Goal: Information Seeking & Learning: Find specific fact

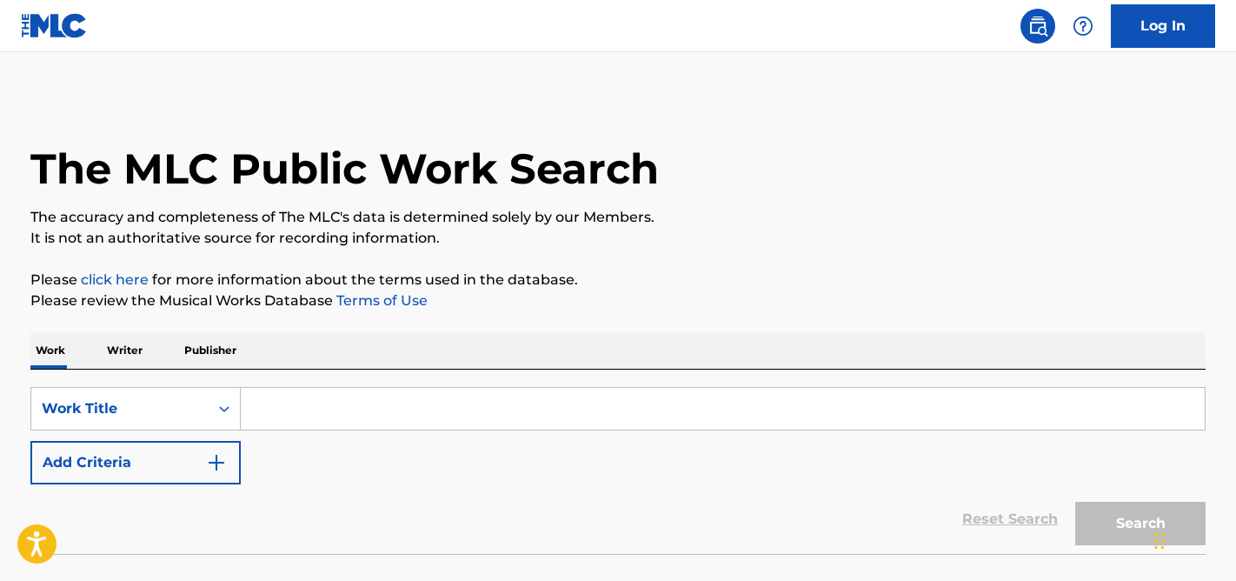
click at [355, 415] on input "Search Form" at bounding box center [723, 409] width 964 height 42
paste input "Don't know much"
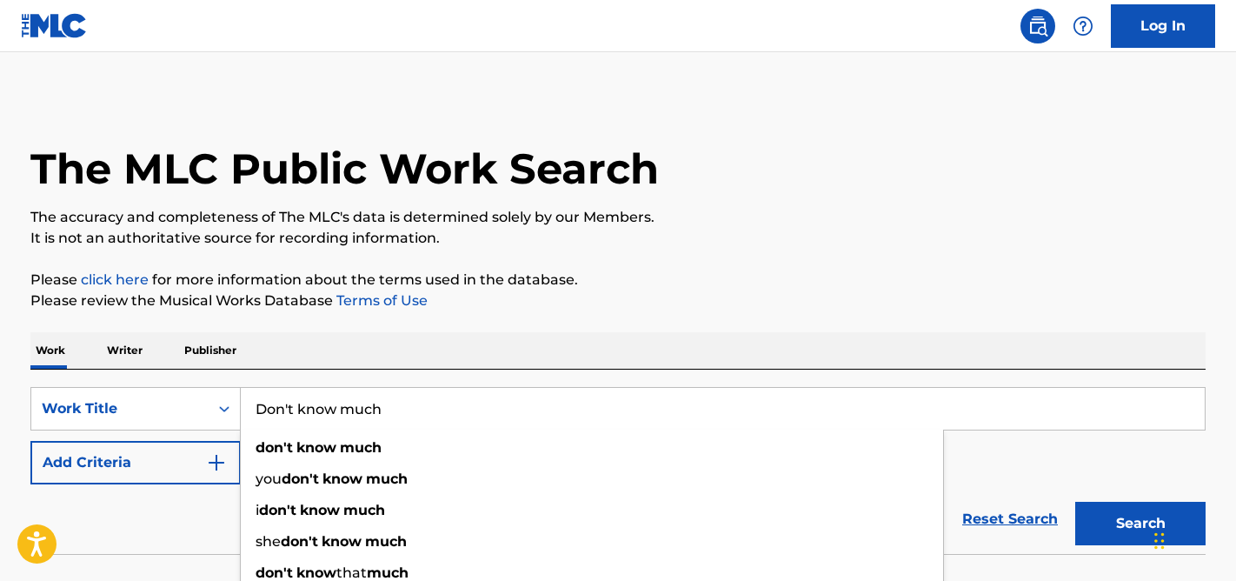
type input "Don't know much"
click at [1075, 501] on button "Search" at bounding box center [1140, 522] width 130 height 43
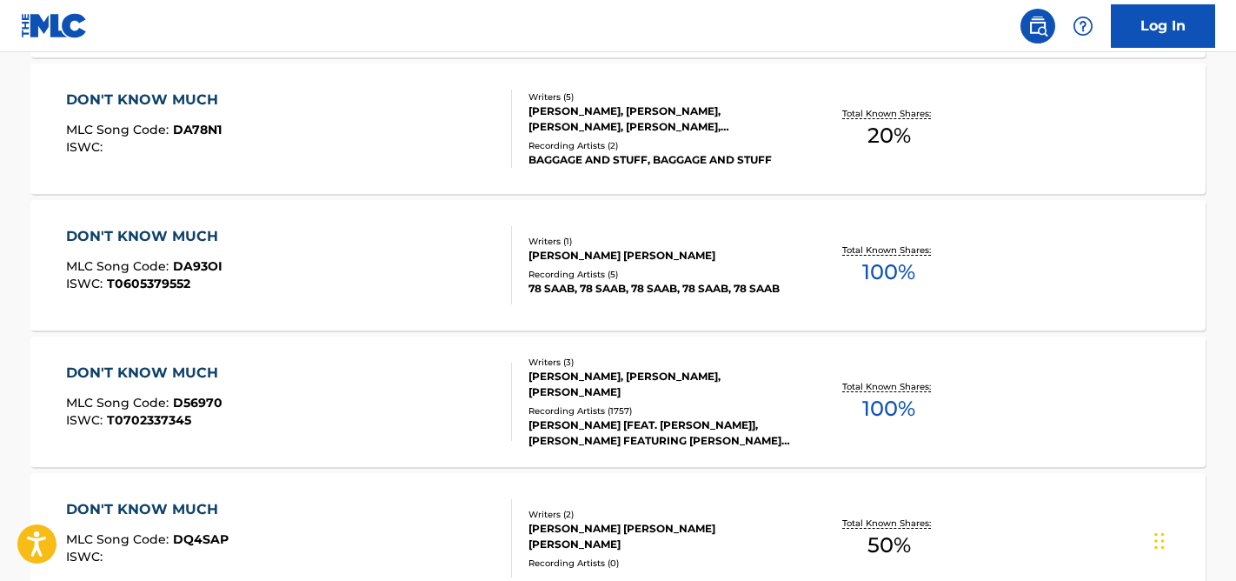
scroll to position [671, 0]
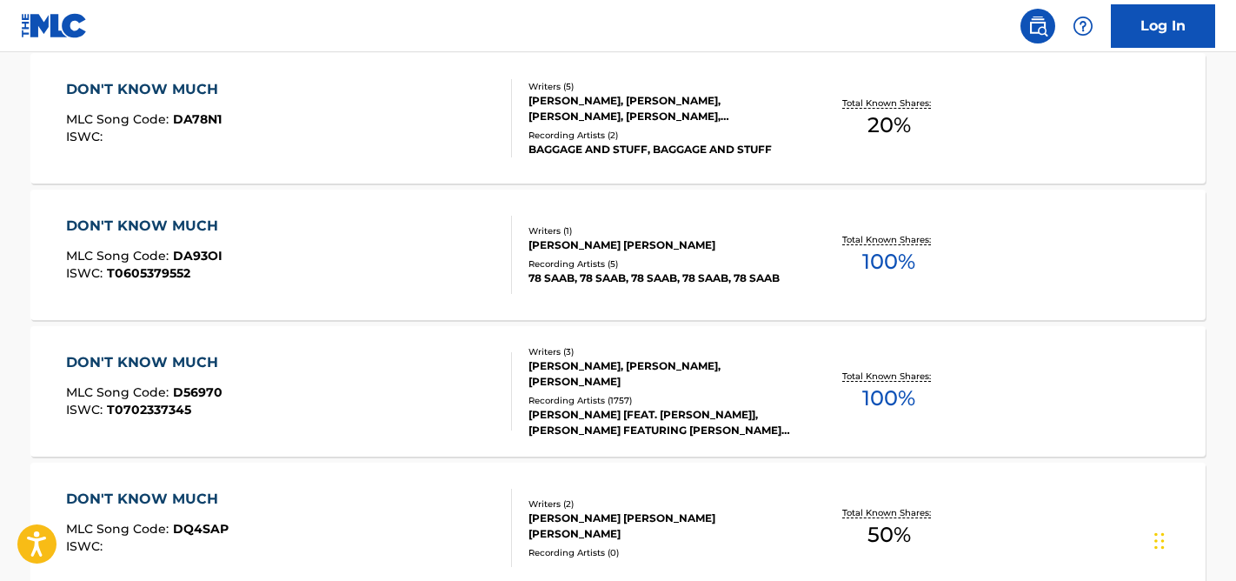
click at [453, 412] on div "DON'T KNOW MUCH MLC Song Code : D56970 ISWC : T0702337345" at bounding box center [289, 391] width 447 height 78
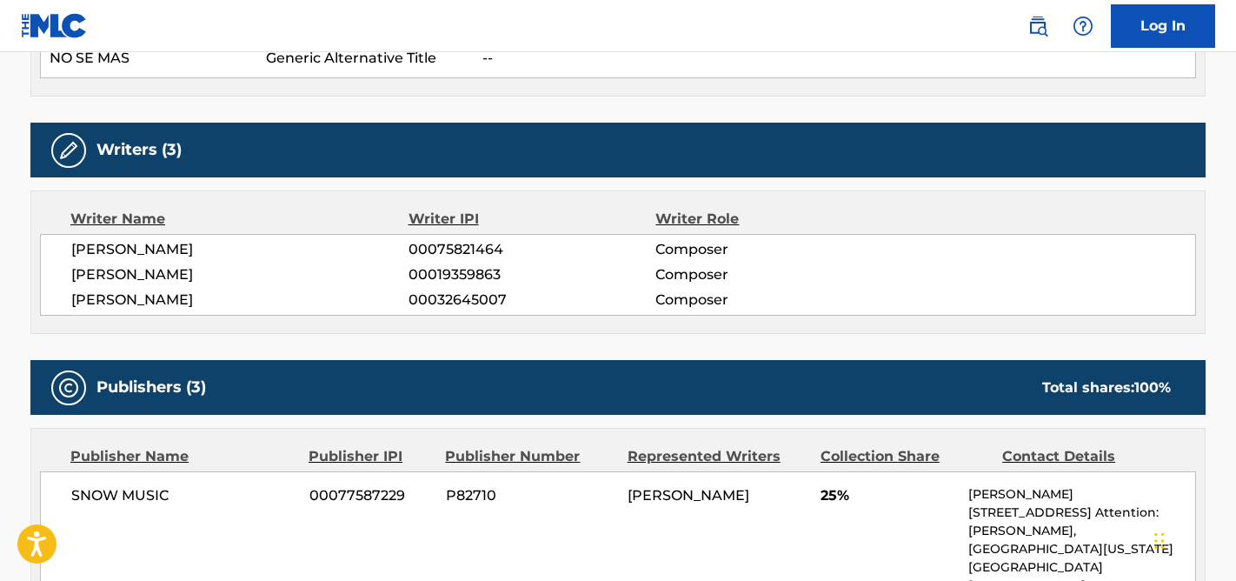
scroll to position [825, 0]
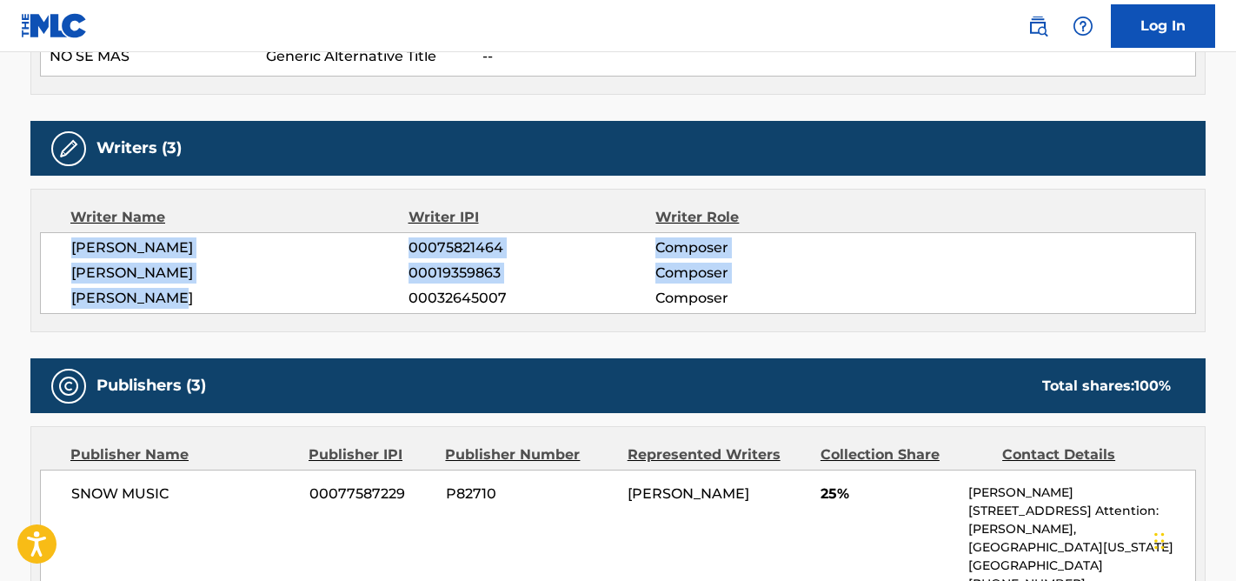
drag, startPoint x: 193, startPoint y: 301, endPoint x: 55, endPoint y: 238, distance: 151.7
click at [55, 238] on div "TOM SNOW 00075821464 Composer BARRY MANN 00019359863 Composer CYNTHIA WEIL 0003…" at bounding box center [618, 273] width 1156 height 82
copy div "TOM SNOW 00075821464 Composer BARRY MANN 00019359863 Composer CYNTHIA WEIL"
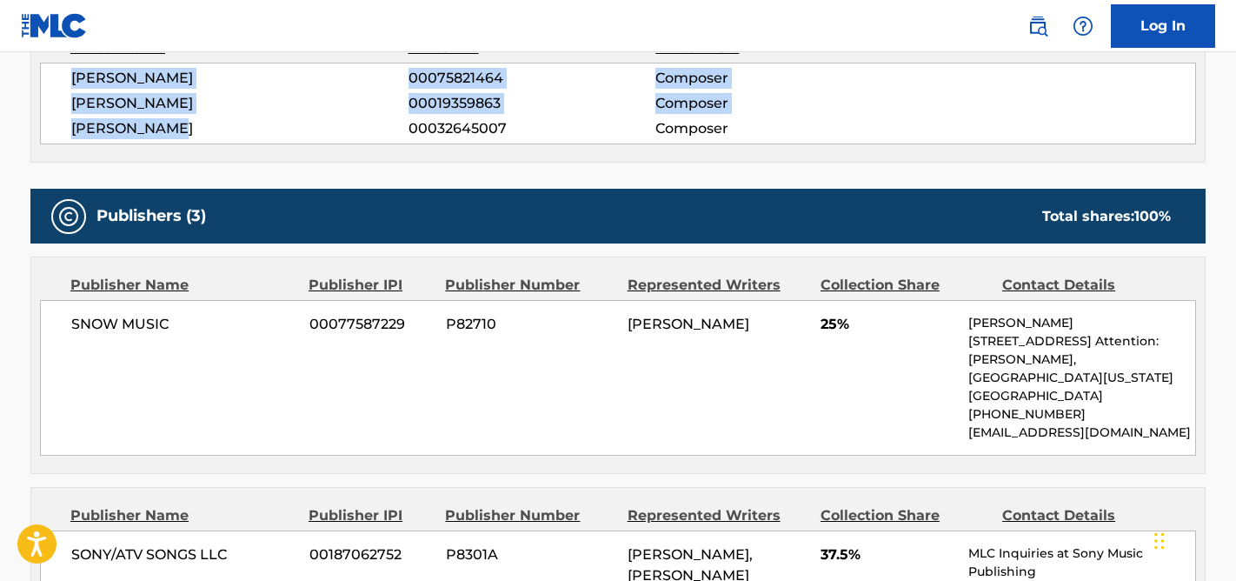
scroll to position [0, 0]
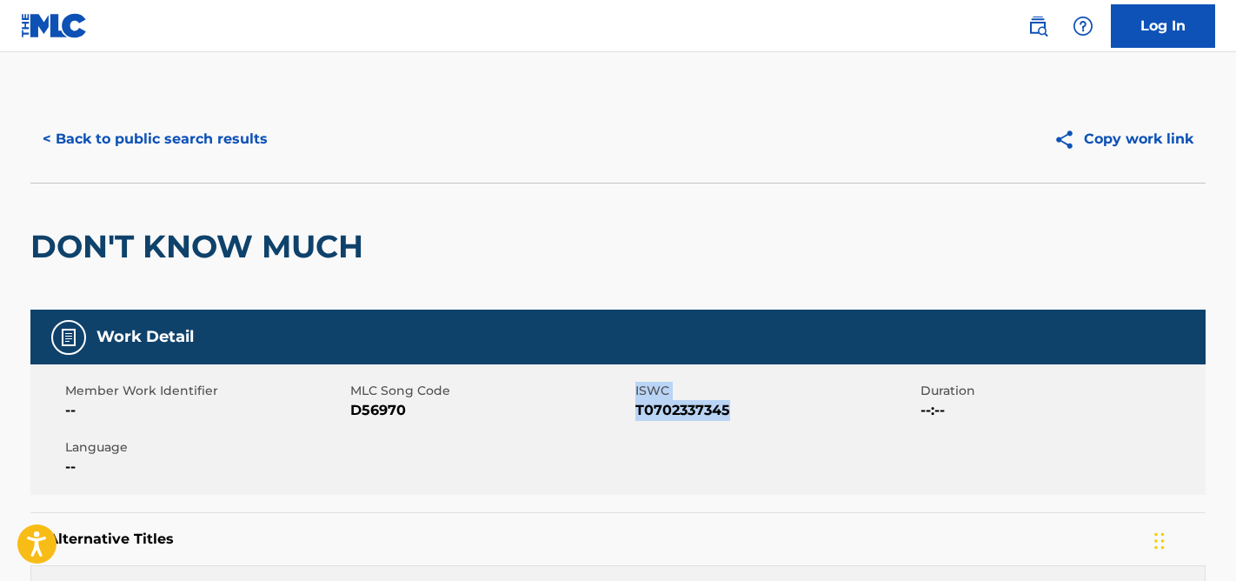
drag, startPoint x: 730, startPoint y: 409, endPoint x: 628, endPoint y: 409, distance: 101.7
click at [628, 410] on div "Member Work Identifier -- MLC Song Code D56970 ISWC T0702337345 Duration --:-- …" at bounding box center [617, 429] width 1175 height 130
click at [633, 410] on div "MLC Song Code D56970" at bounding box center [492, 401] width 285 height 39
drag, startPoint x: 638, startPoint y: 412, endPoint x: 753, endPoint y: 406, distance: 114.9
click at [756, 408] on span "T0702337345" at bounding box center [775, 410] width 281 height 21
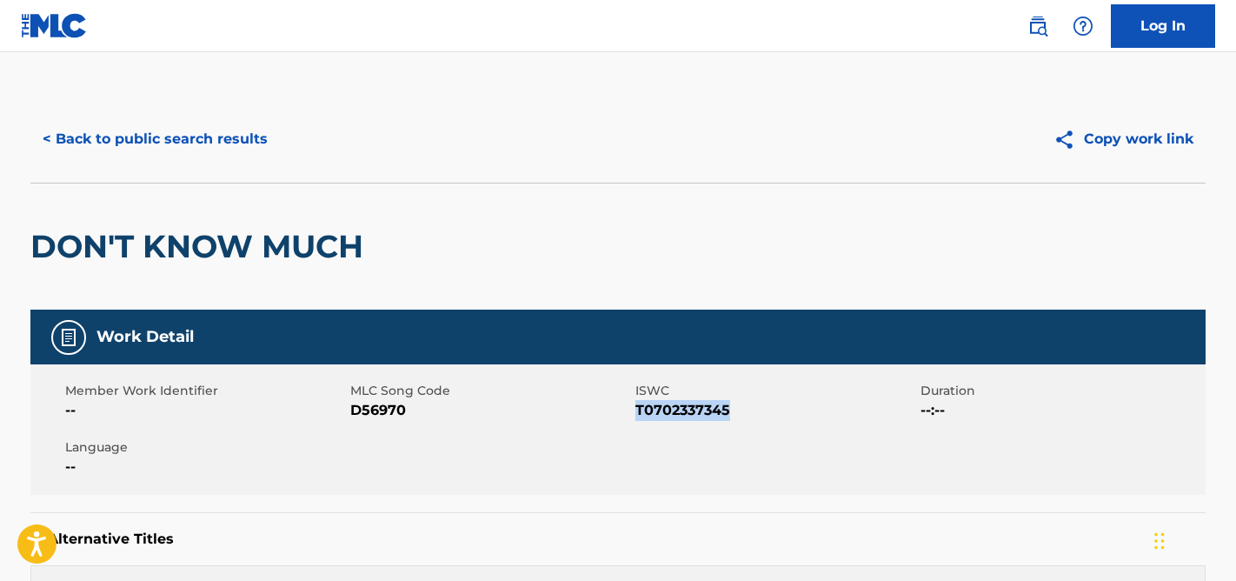
copy span "T0702337345"
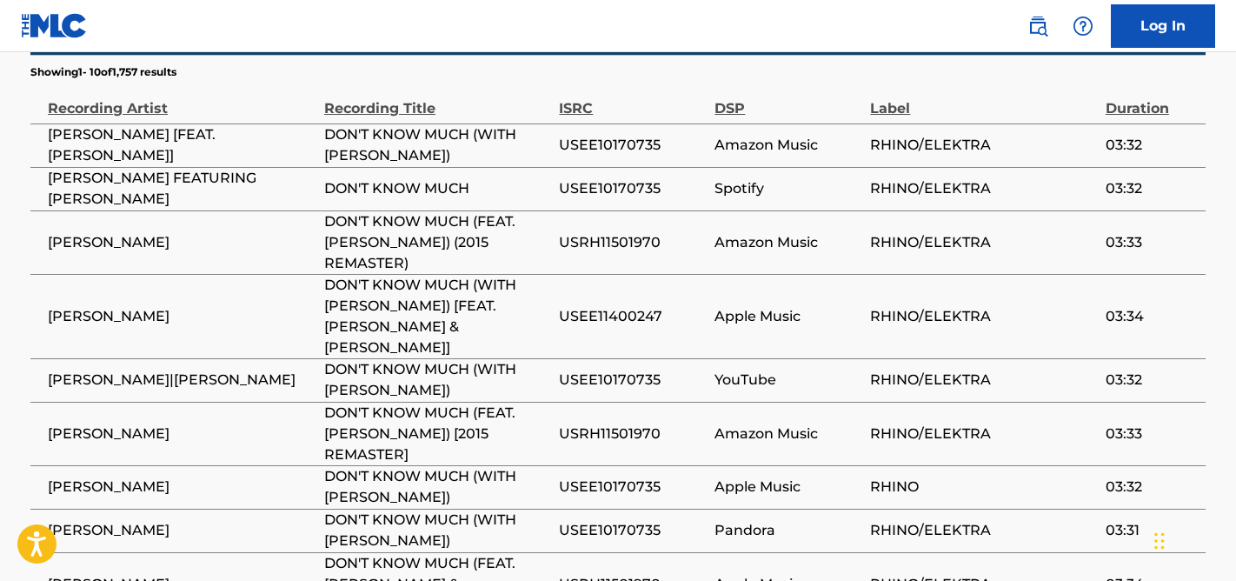
scroll to position [2154, 0]
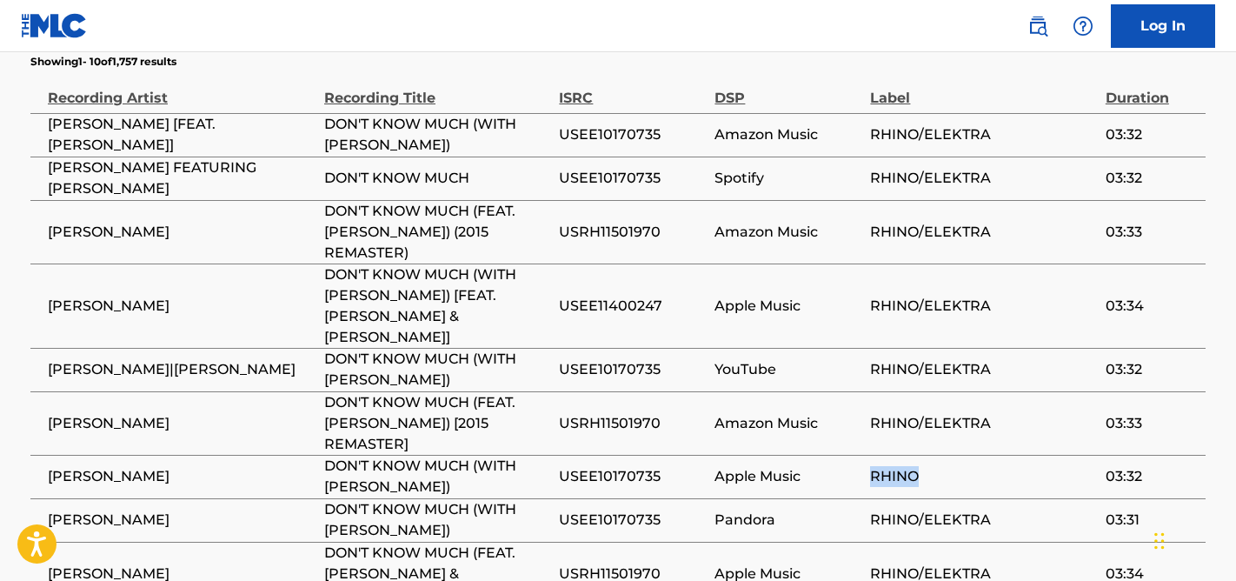
drag, startPoint x: 921, startPoint y: 384, endPoint x: 854, endPoint y: 375, distance: 67.6
click at [860, 455] on tr "LINDA RONSTADT DON'T KNOW MUCH (WITH AARON NEVILLE) USEE10170735 Apple Music RH…" at bounding box center [617, 476] width 1175 height 43
copy tr "RHINO"
drag, startPoint x: 992, startPoint y: 210, endPoint x: 923, endPoint y: 209, distance: 68.7
click at [923, 295] on span "RHINO/ELEKTRA" at bounding box center [983, 305] width 226 height 21
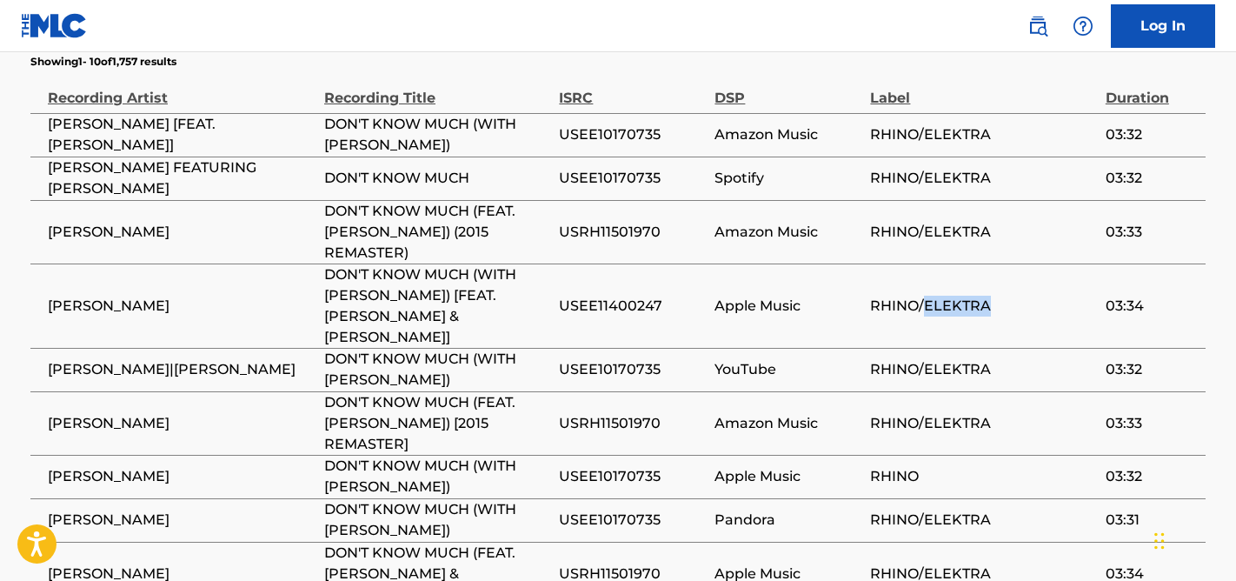
copy span "ELEKTRA"
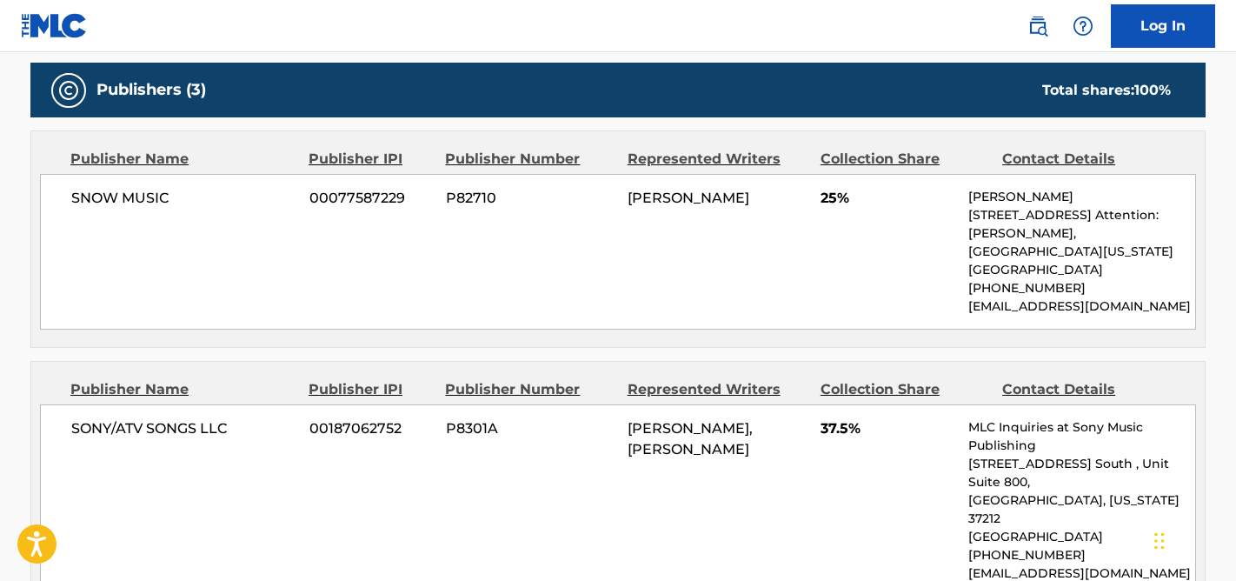
scroll to position [1123, 0]
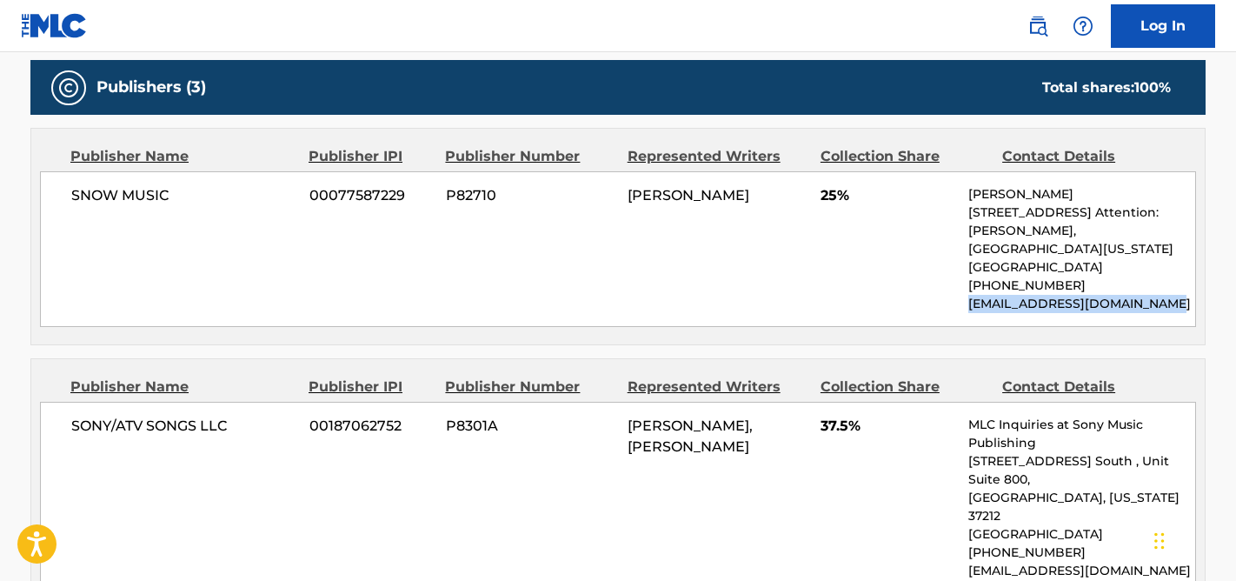
drag, startPoint x: 1189, startPoint y: 305, endPoint x: 956, endPoint y: 303, distance: 232.9
click at [956, 303] on div "SNOW MUSIC 00077587229 P82710 TOM SNOW 25% Karen Schauben 79-405 US Hwy 111 #9,…" at bounding box center [618, 249] width 1156 height 156
copy p "kschauben@karenschauben.com"
click at [163, 209] on div "SNOW MUSIC 00077587229 P82710 TOM SNOW 25% Karen Schauben 79-405 US Hwy 111 #9,…" at bounding box center [618, 249] width 1156 height 156
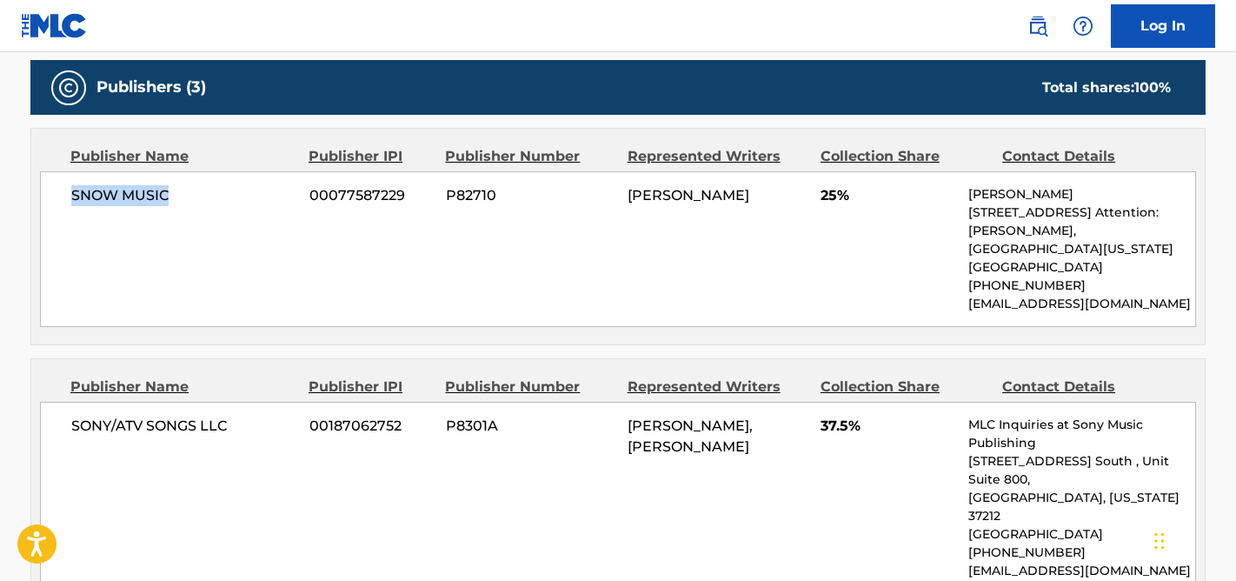
copy span "SNOW MUSIC"
drag, startPoint x: 173, startPoint y: 192, endPoint x: 68, endPoint y: 189, distance: 105.2
click at [68, 189] on div "SNOW MUSIC 00077587229 P82710 TOM SNOW 25% Karen Schauben 79-405 US Hwy 111 #9,…" at bounding box center [618, 249] width 1156 height 156
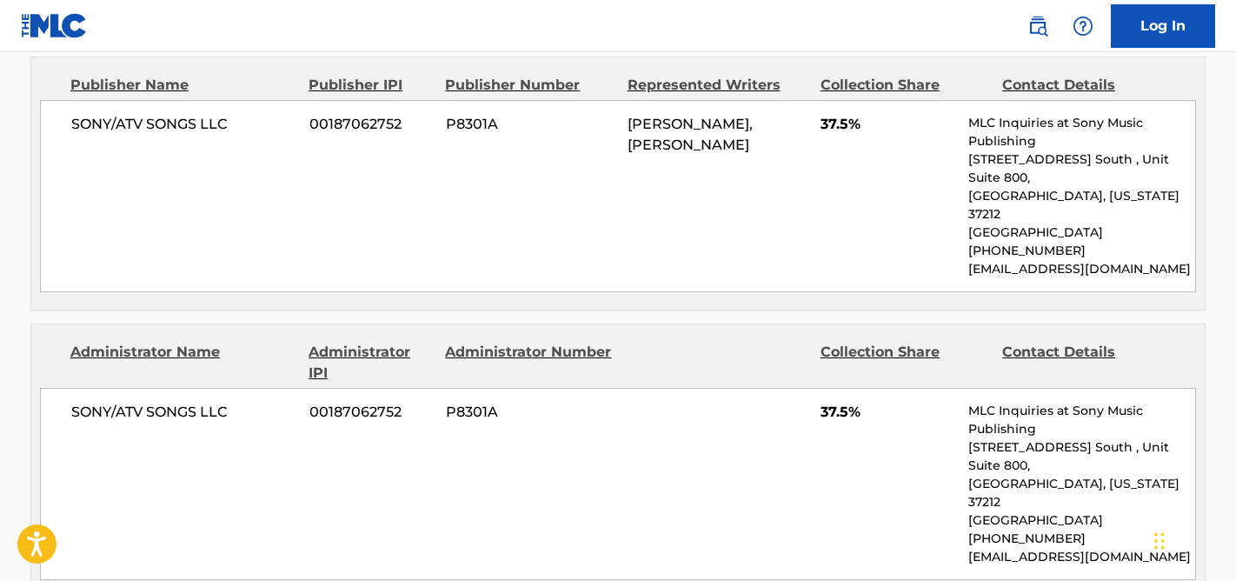
scroll to position [1462, 0]
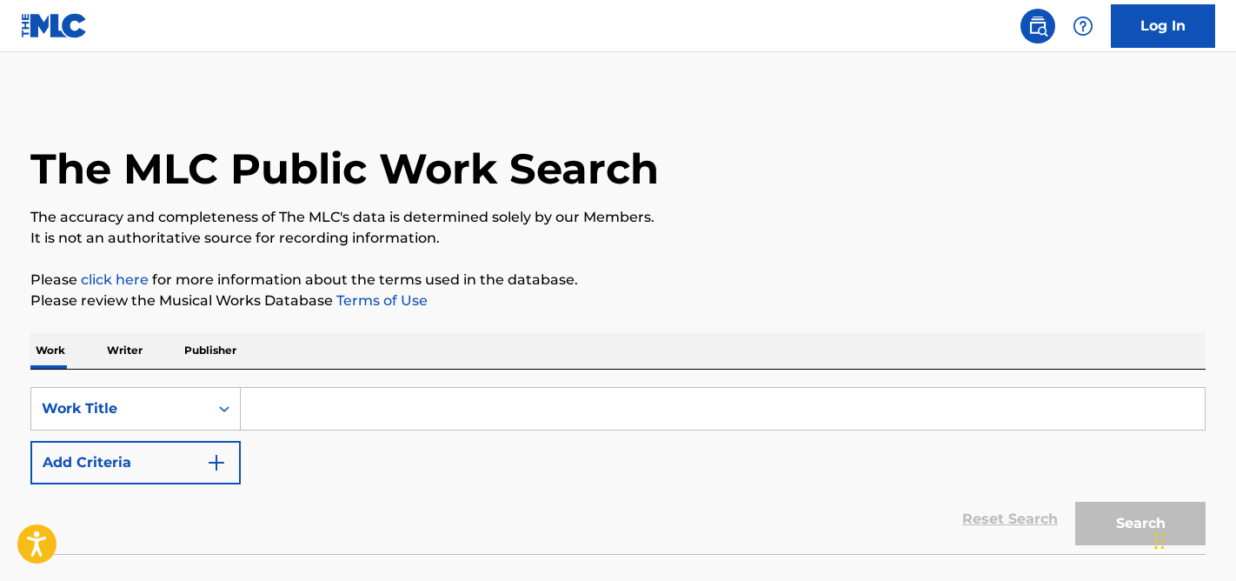
click at [415, 403] on input "Search Form" at bounding box center [723, 409] width 964 height 42
paste input "ME ESTOY ENAMORANDO"
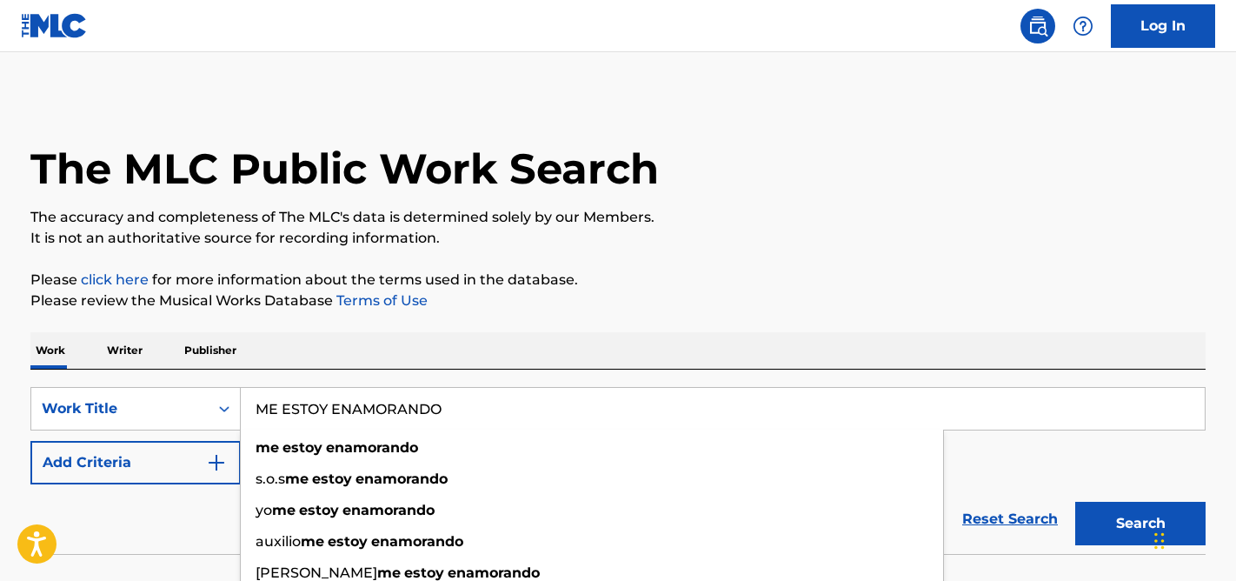
type input "ME ESTOY ENAMORANDO"
click at [196, 461] on button "Add Criteria" at bounding box center [135, 462] width 210 height 43
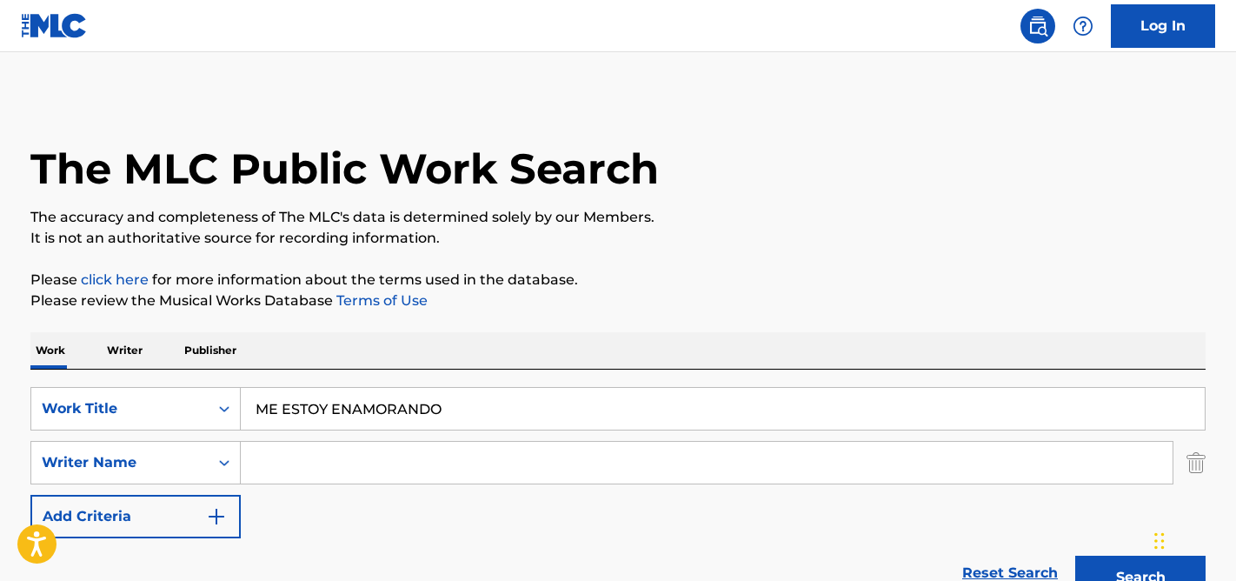
click at [352, 470] on input "Search Form" at bounding box center [707, 463] width 932 height 42
paste input "[PERSON_NAME]"
click at [1075, 555] on button "Search" at bounding box center [1140, 576] width 130 height 43
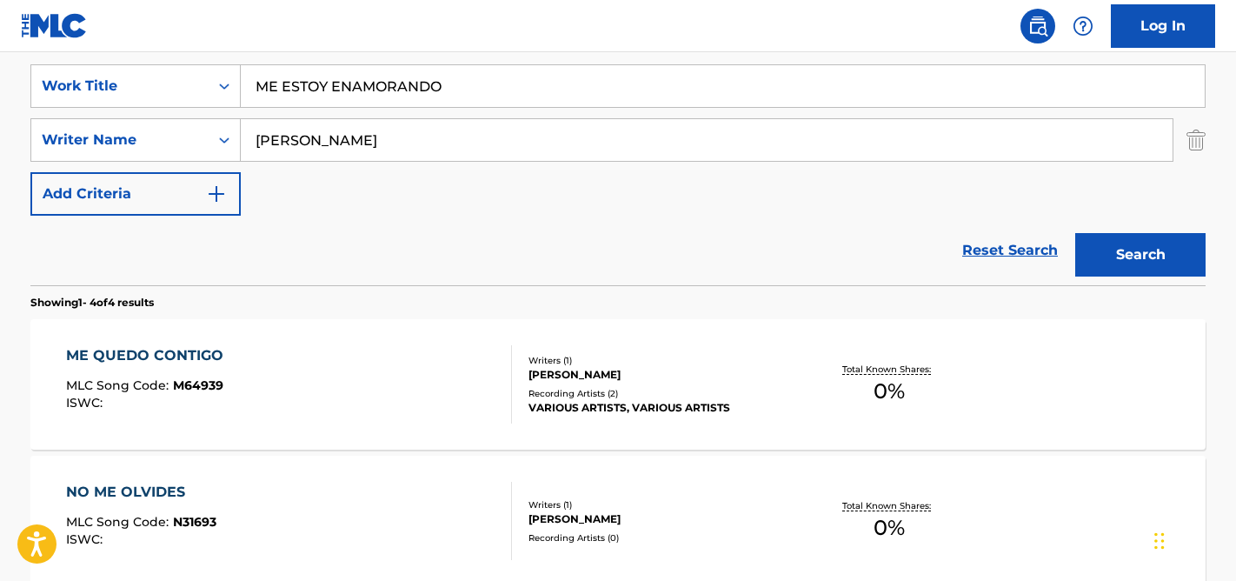
scroll to position [353, 0]
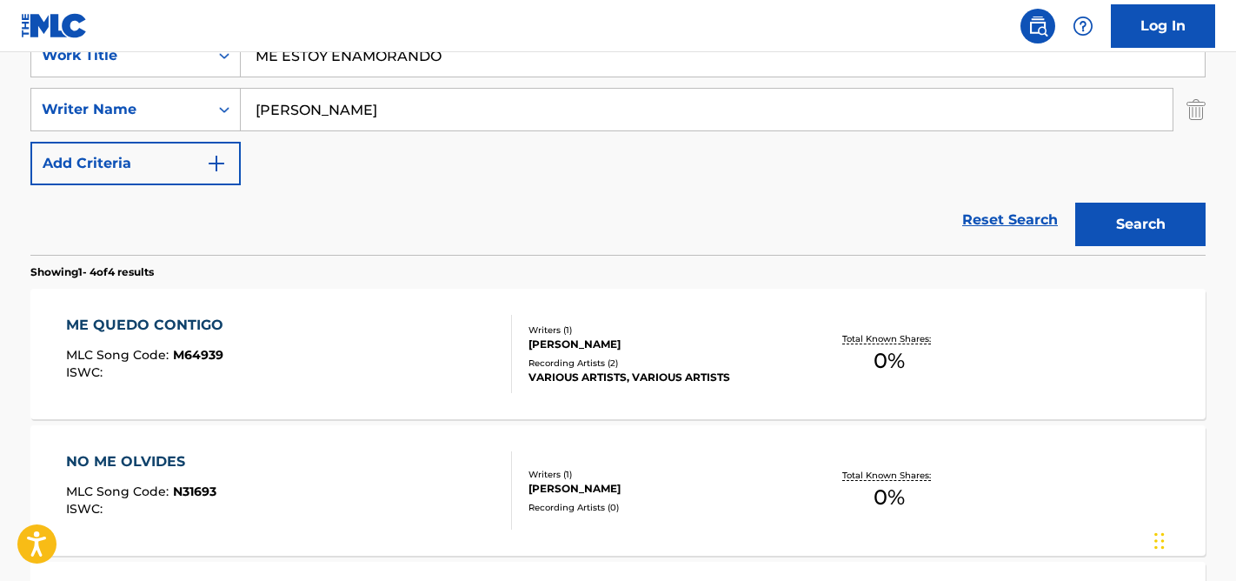
drag, startPoint x: 422, startPoint y: 112, endPoint x: 530, endPoint y: 106, distance: 107.9
click at [530, 115] on input "[PERSON_NAME]" at bounding box center [707, 110] width 932 height 42
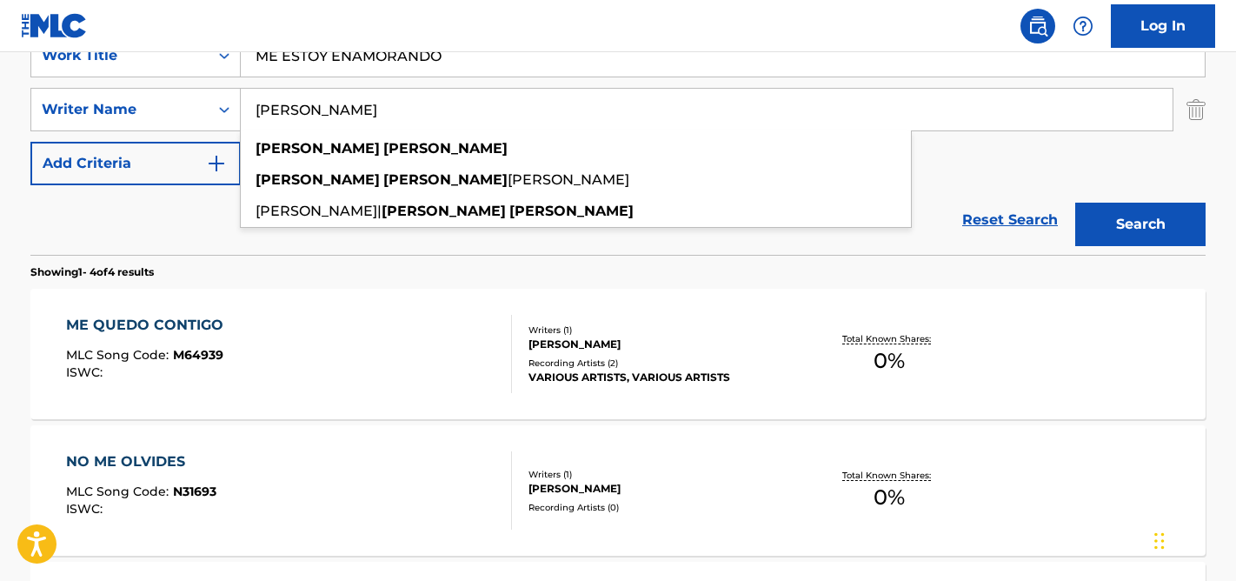
type input "[PERSON_NAME]"
click at [1075, 203] on button "Search" at bounding box center [1140, 224] width 130 height 43
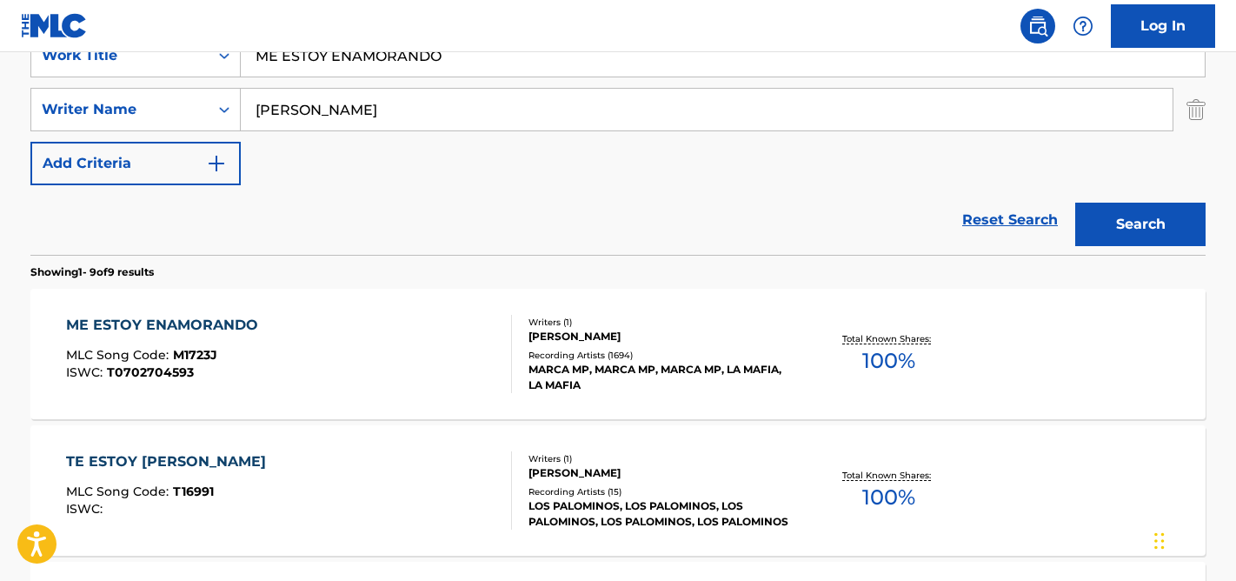
click at [392, 390] on div "ME ESTOY ENAMORANDO MLC Song Code : M1723J ISWC : T0702704593" at bounding box center [289, 354] width 447 height 78
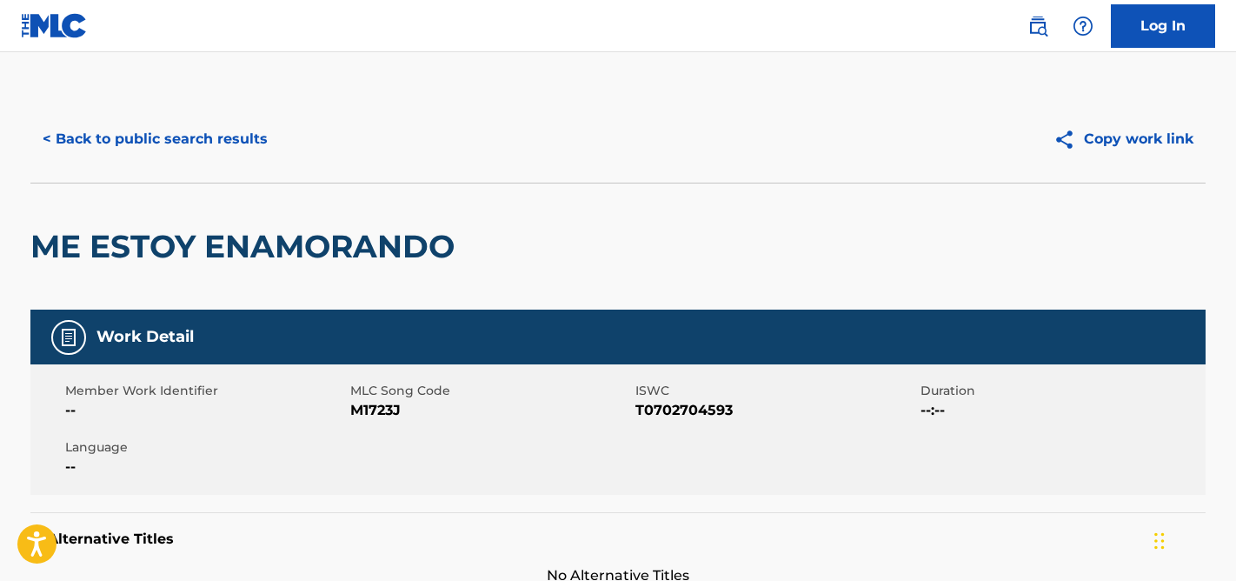
click at [74, 129] on button "< Back to public search results" at bounding box center [154, 138] width 249 height 43
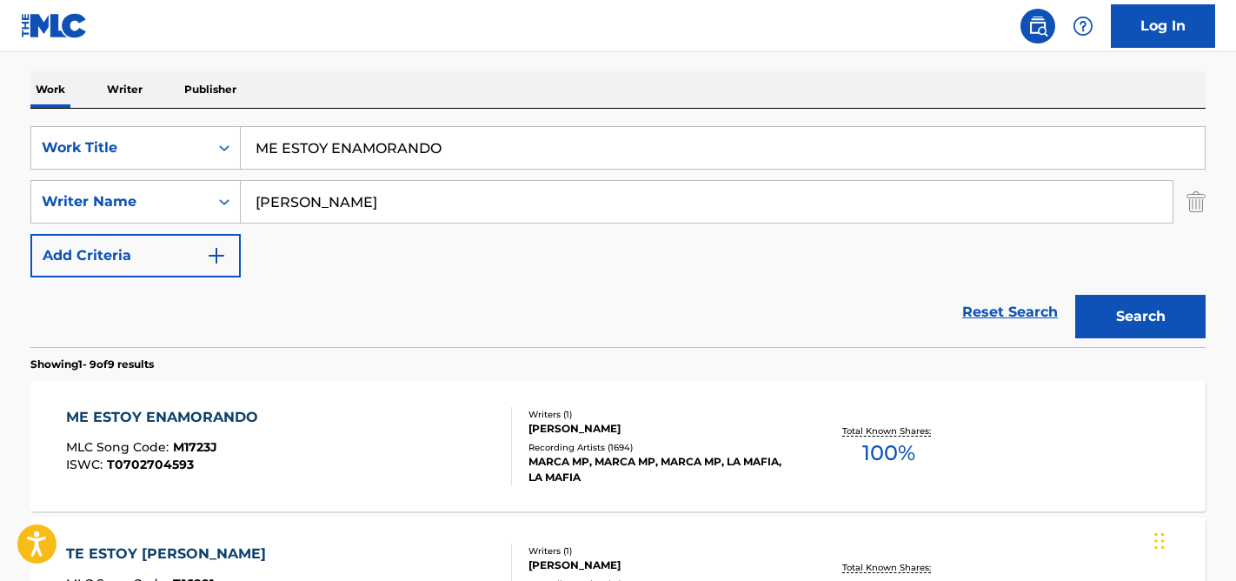
scroll to position [235, 0]
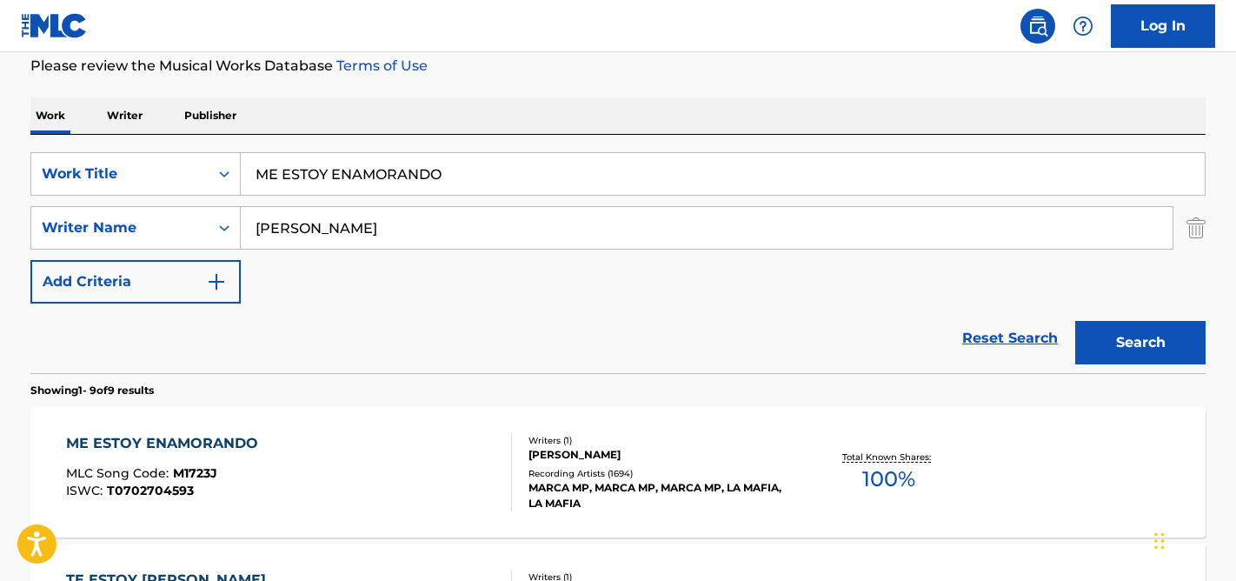
click at [358, 171] on input "ME ESTOY ENAMORANDO" at bounding box center [723, 174] width 964 height 42
click at [358, 166] on input "ME ESTOY ENAMORANDO" at bounding box center [723, 174] width 964 height 42
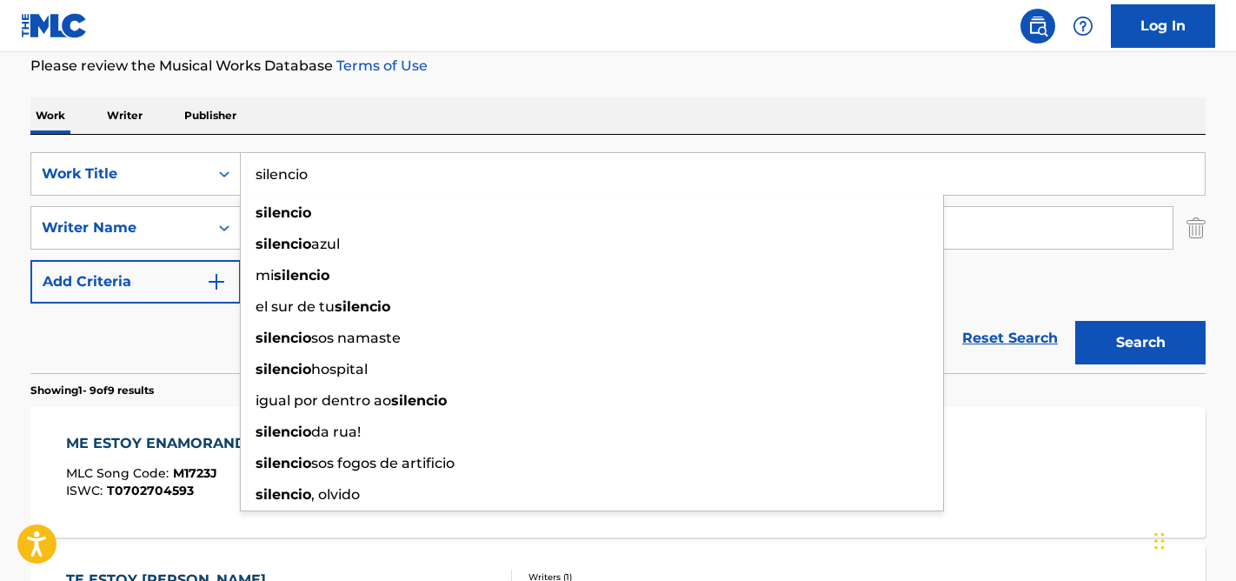
type input "silencio"
click at [178, 340] on div "Reset Search Search" at bounding box center [617, 338] width 1175 height 70
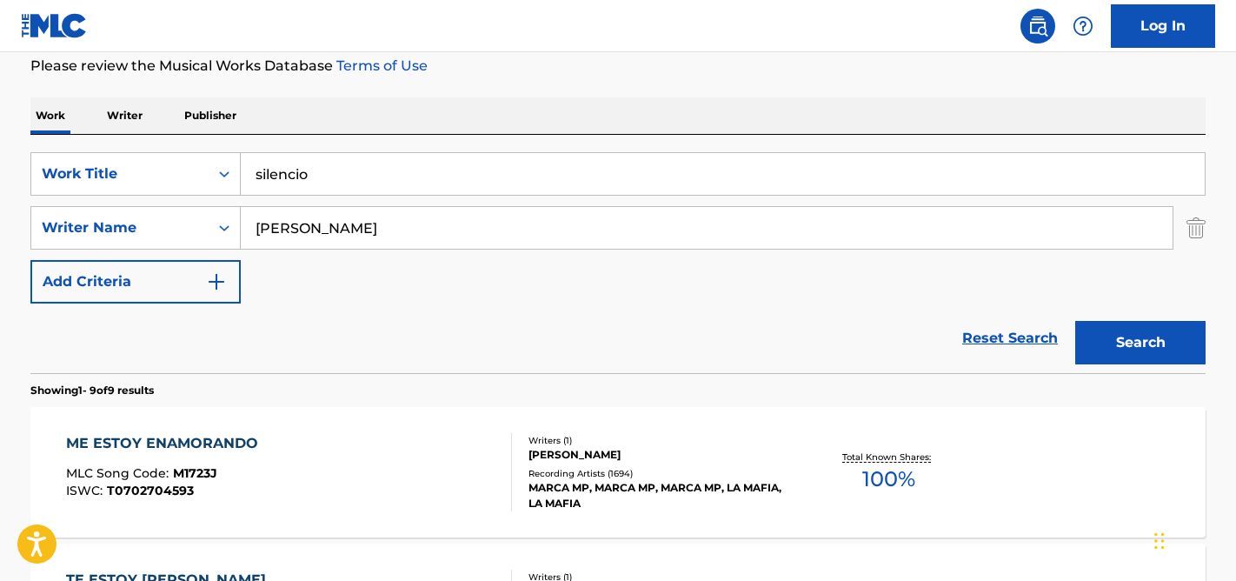
click at [288, 229] on input "[PERSON_NAME]" at bounding box center [707, 228] width 932 height 42
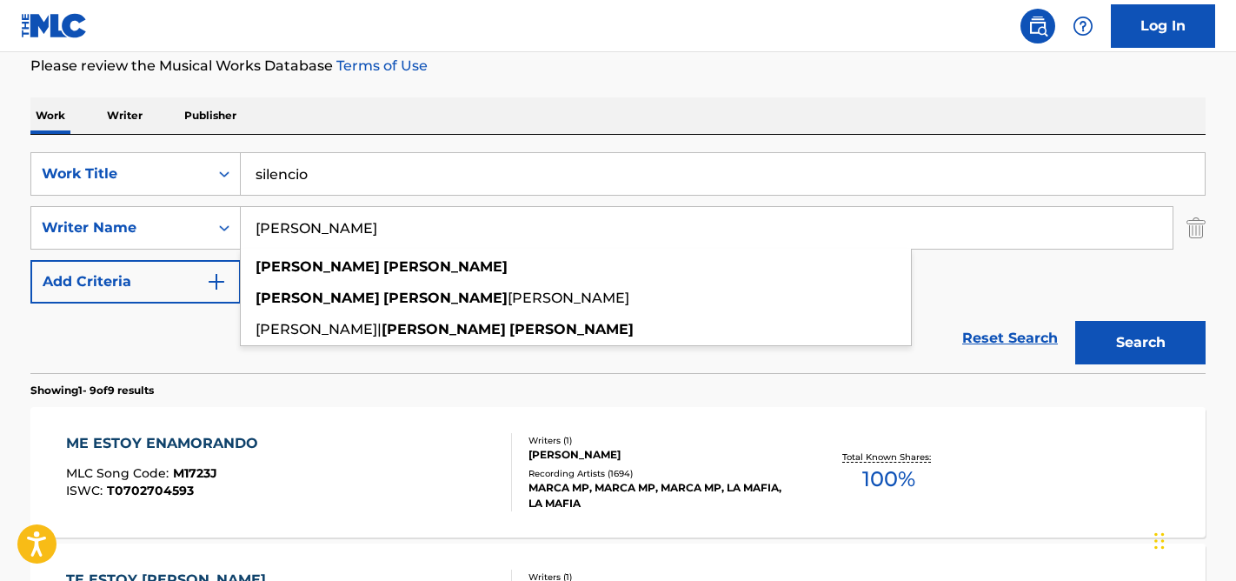
click at [288, 229] on input "[PERSON_NAME]" at bounding box center [707, 228] width 932 height 42
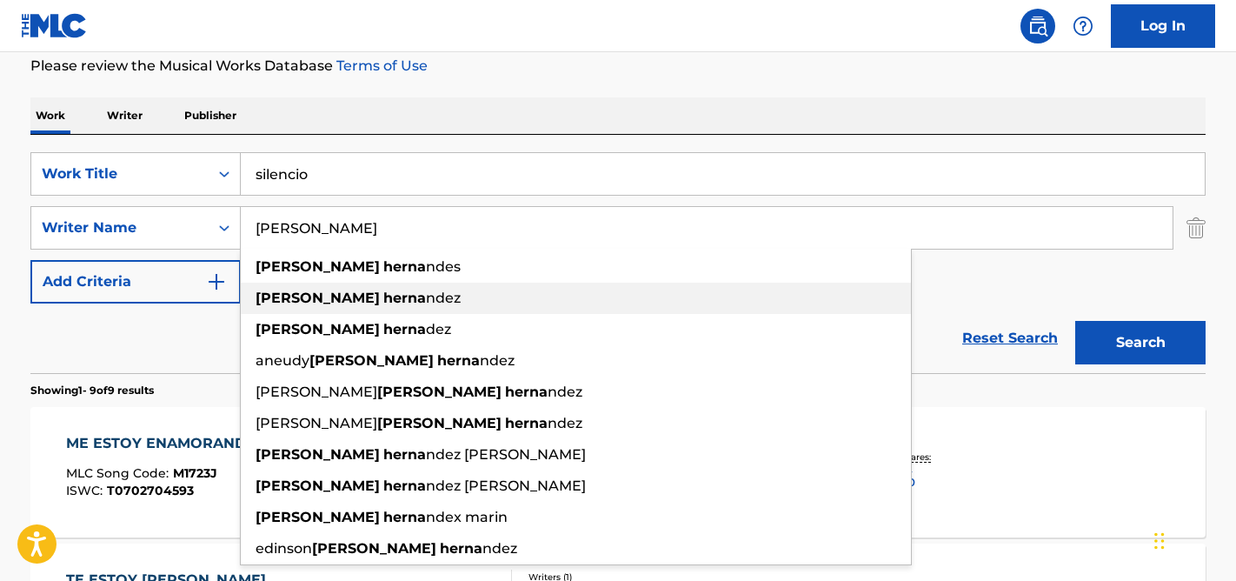
click at [383, 301] on strong "herna" at bounding box center [404, 297] width 43 height 17
type input "[PERSON_NAME]"
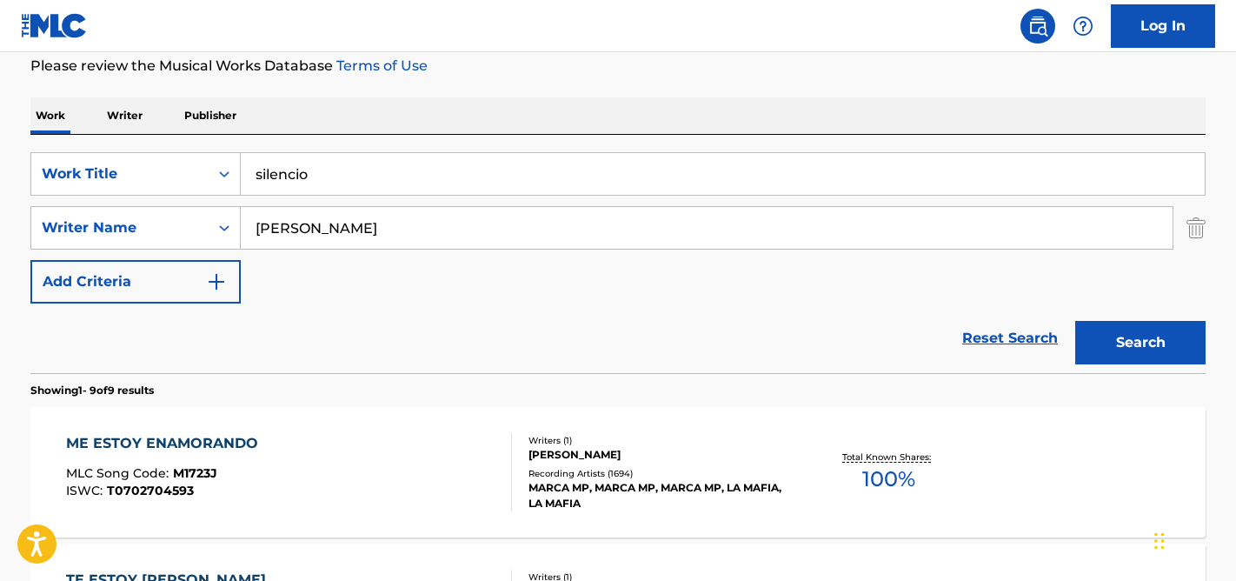
click at [1169, 369] on div "Search" at bounding box center [1135, 338] width 139 height 70
click at [1155, 346] on button "Search" at bounding box center [1140, 342] width 130 height 43
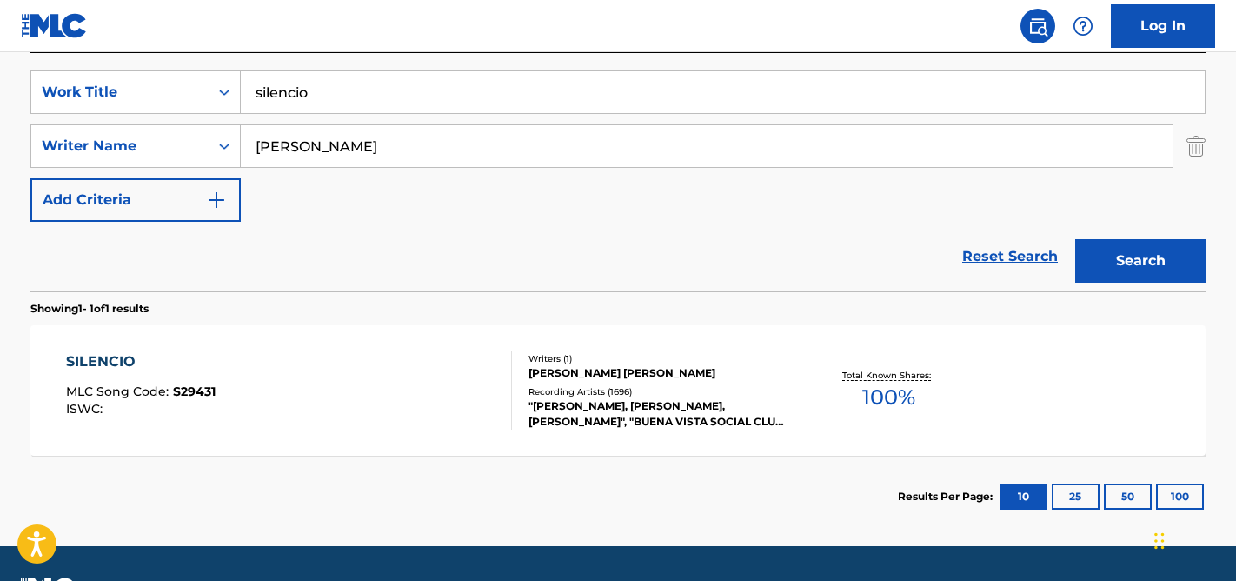
scroll to position [365, 0]
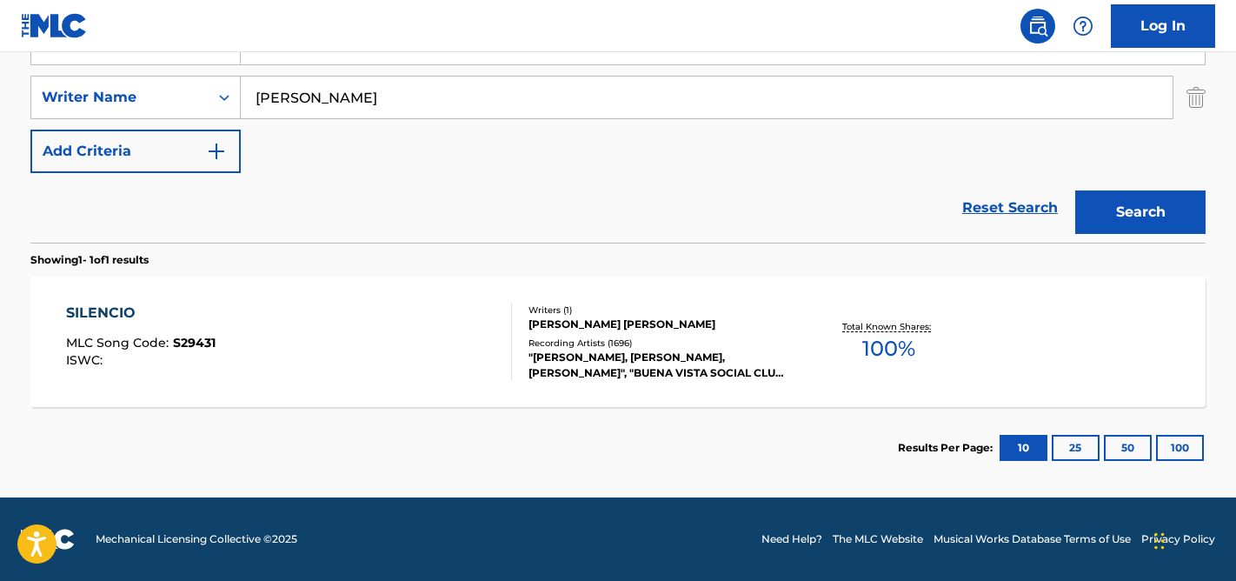
click at [355, 341] on div "SILENCIO MLC Song Code : S29431 ISWC :" at bounding box center [289, 341] width 447 height 78
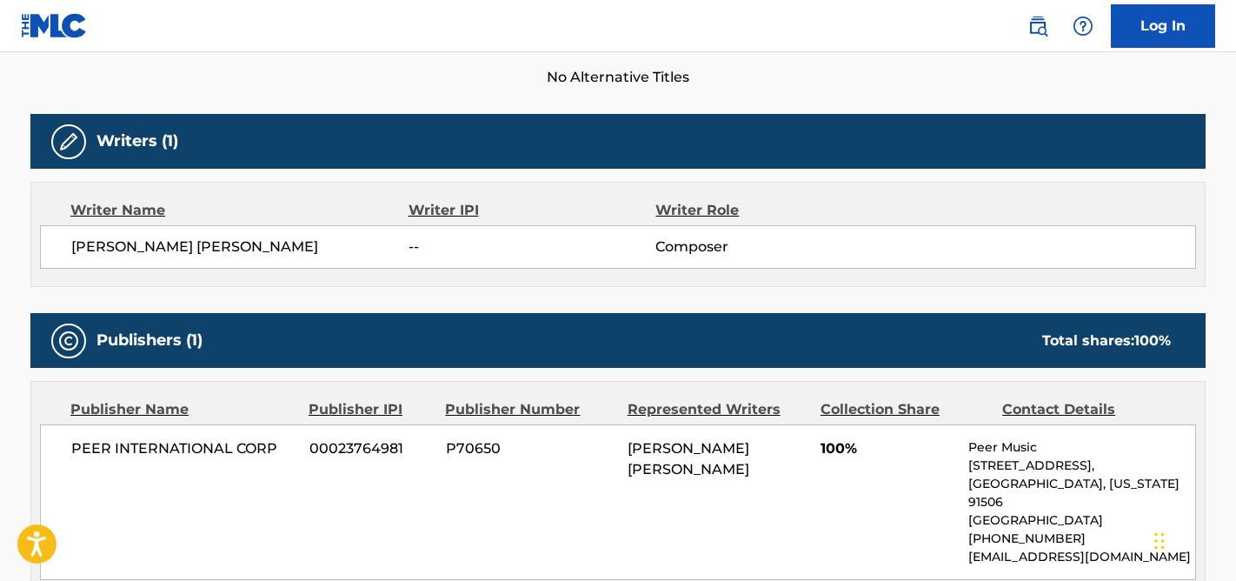
scroll to position [501, 0]
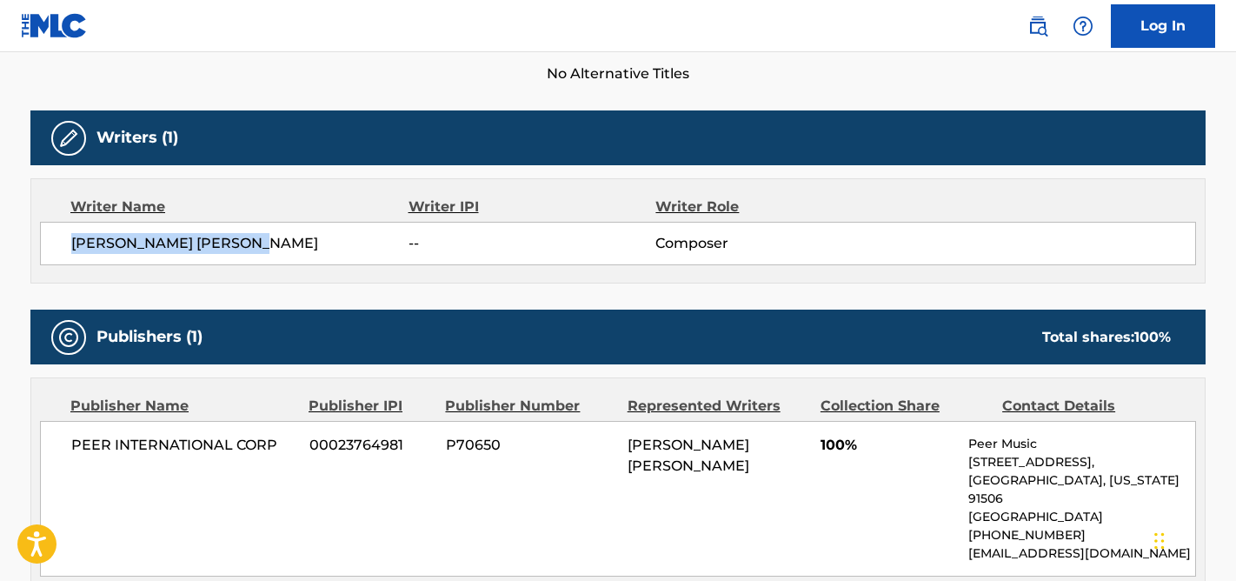
drag, startPoint x: 282, startPoint y: 242, endPoint x: 69, endPoint y: 243, distance: 213.8
click at [69, 243] on div "[PERSON_NAME] [PERSON_NAME] -- Composer" at bounding box center [618, 243] width 1156 height 43
copy span "[PERSON_NAME] [PERSON_NAME]"
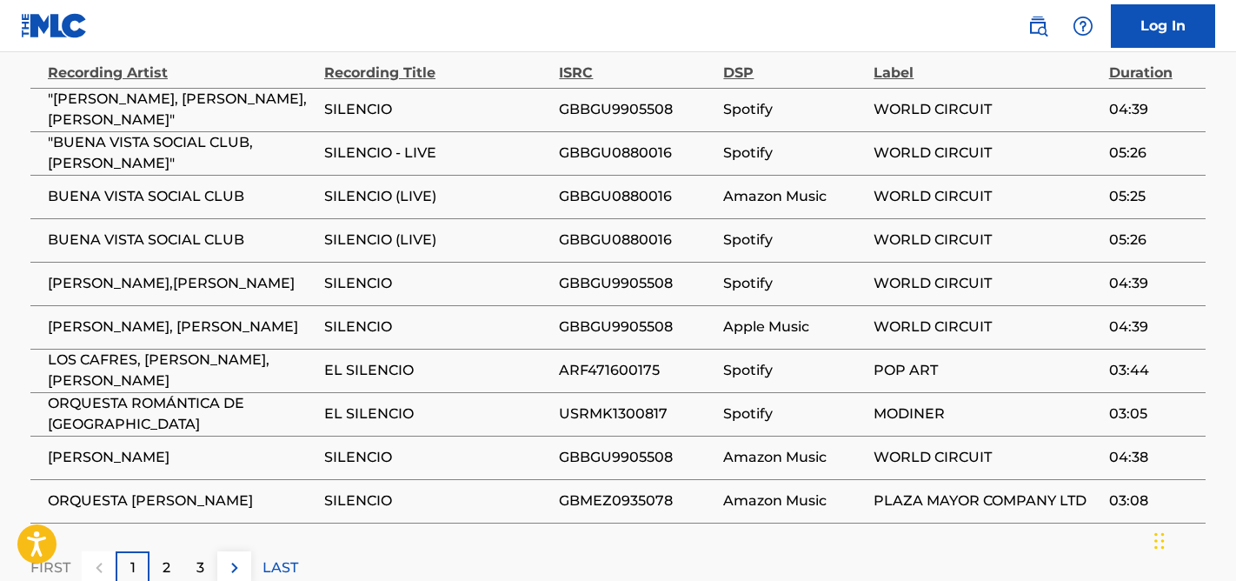
scroll to position [1182, 0]
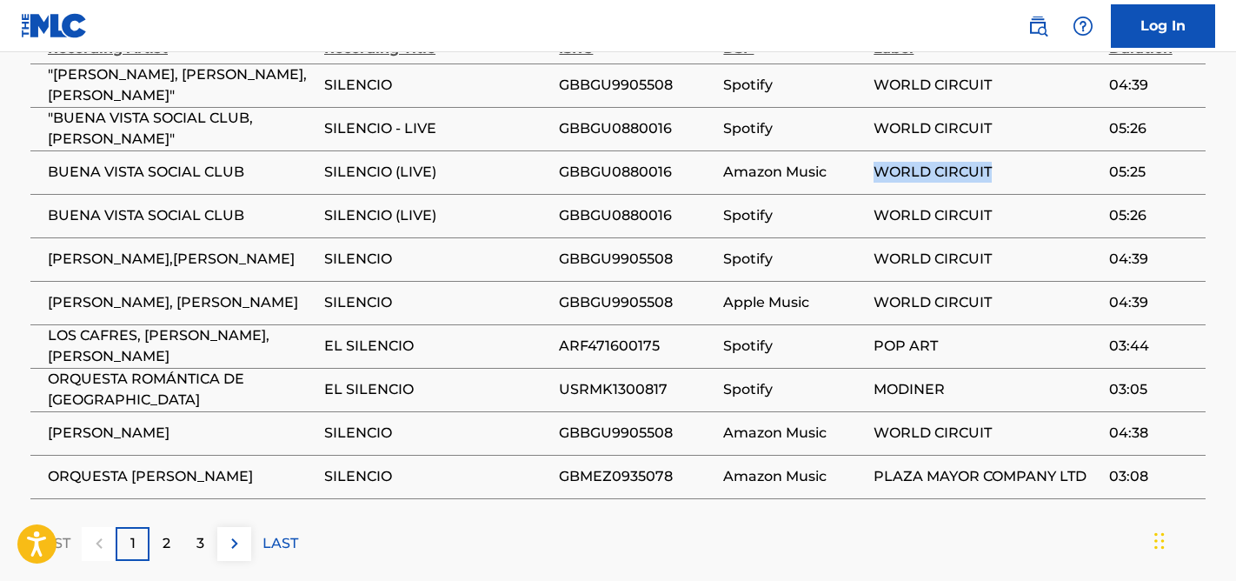
drag, startPoint x: 996, startPoint y: 175, endPoint x: 879, endPoint y: 175, distance: 117.3
click at [879, 175] on span "WORLD CIRCUIT" at bounding box center [986, 172] width 226 height 21
copy span "WORLD CIRCUIT"
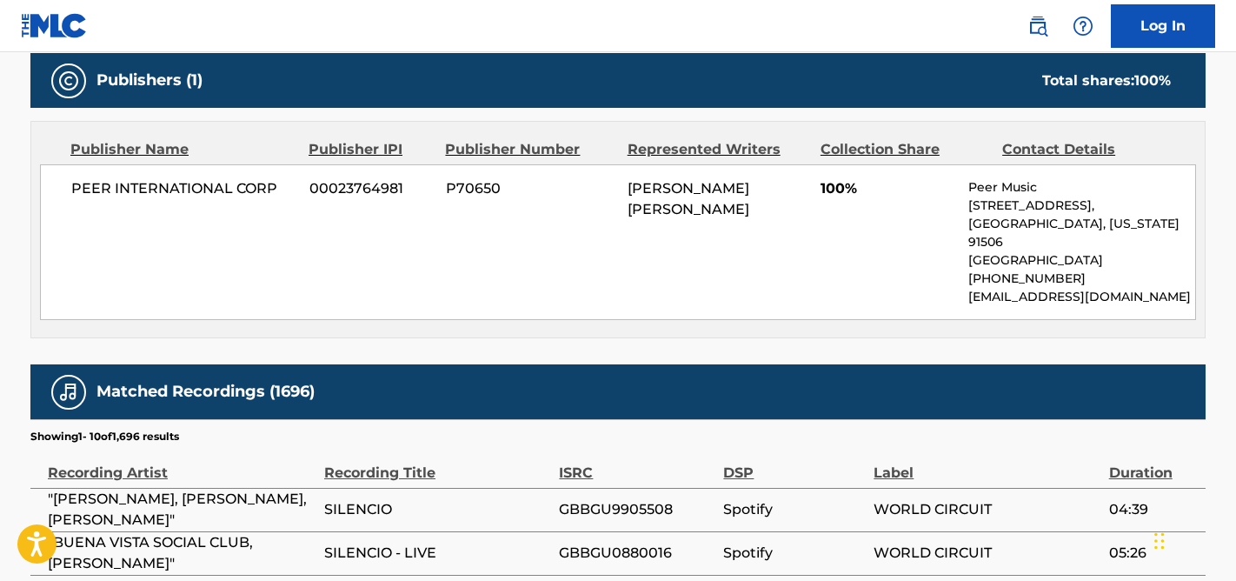
scroll to position [0, 0]
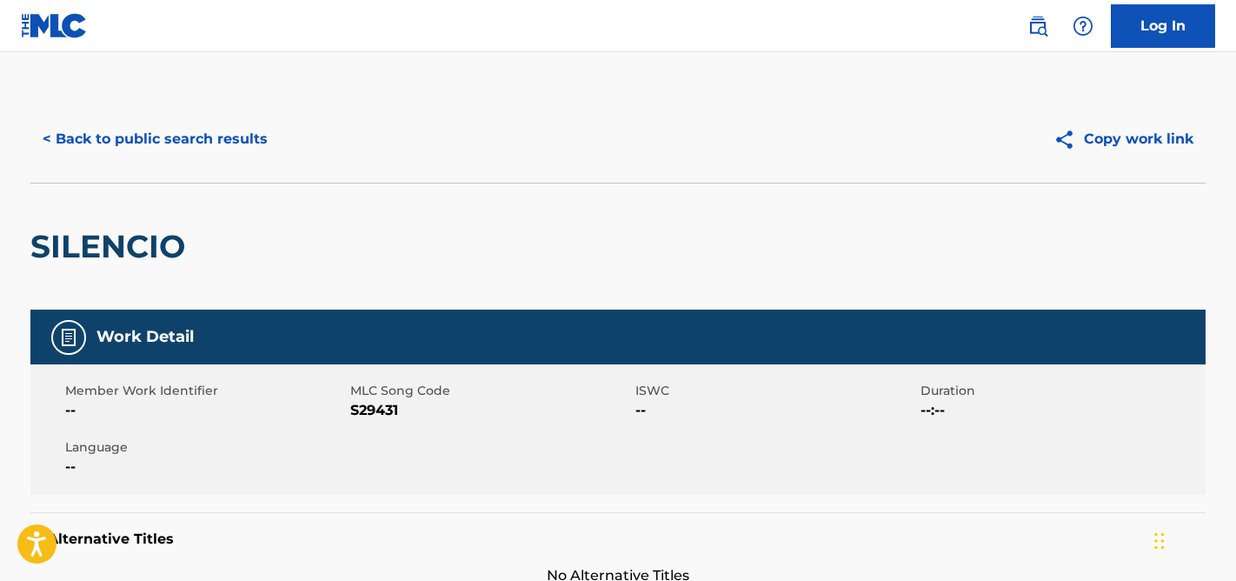
click at [138, 144] on button "< Back to public search results" at bounding box center [154, 138] width 249 height 43
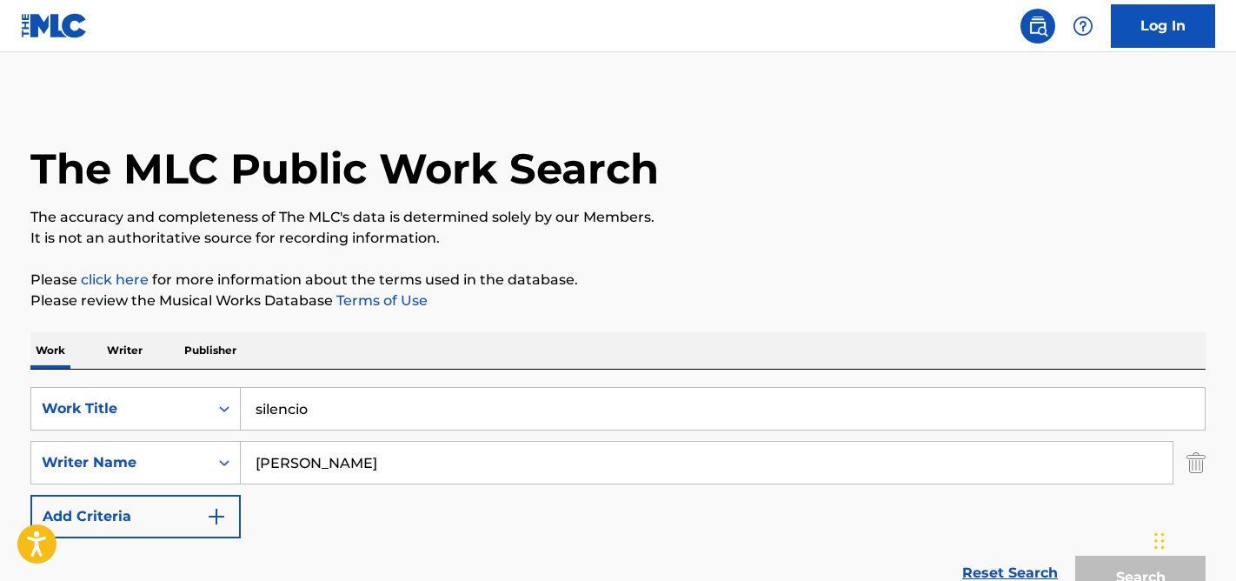
scroll to position [266, 0]
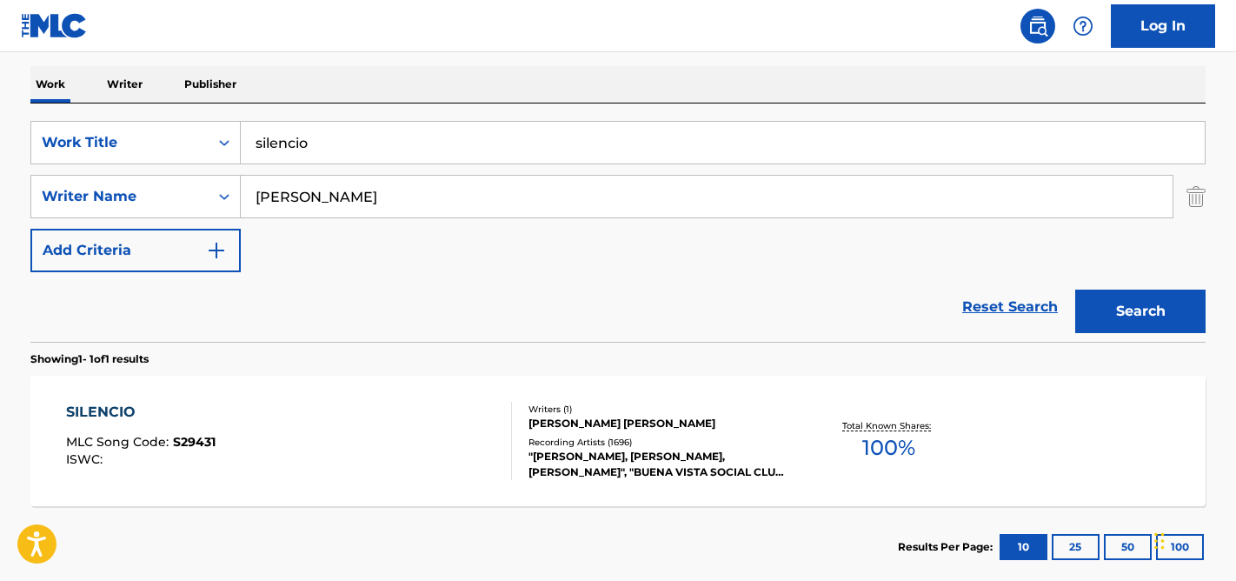
click at [311, 148] on input "silencio" at bounding box center [723, 143] width 964 height 42
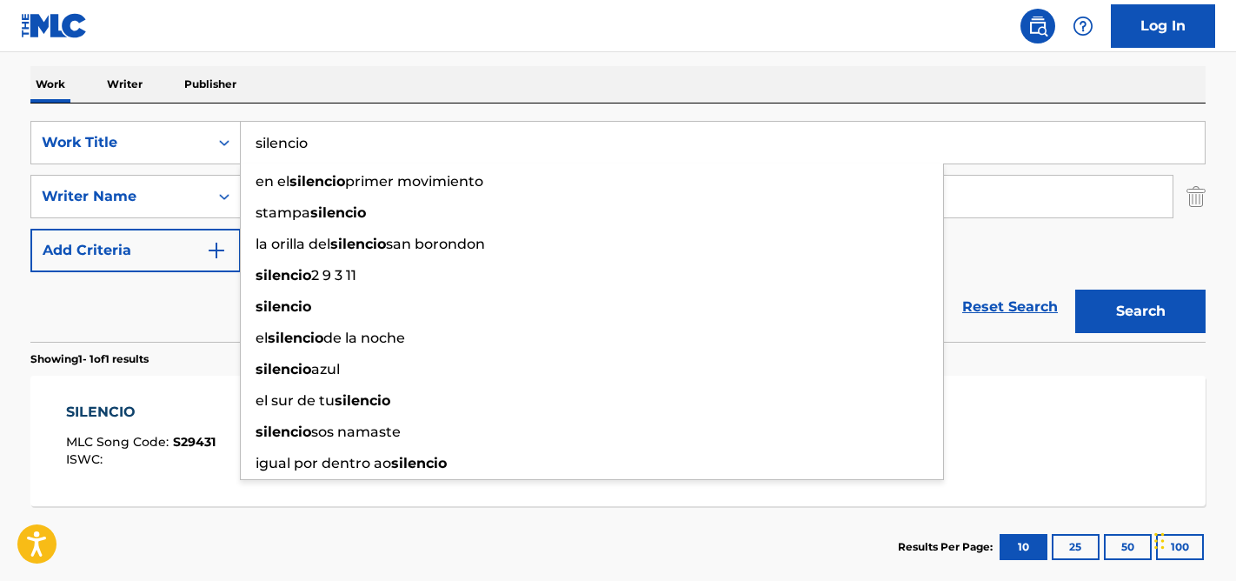
click at [311, 148] on input "silencio" at bounding box center [723, 143] width 964 height 42
paste input "Da, Da, Da"
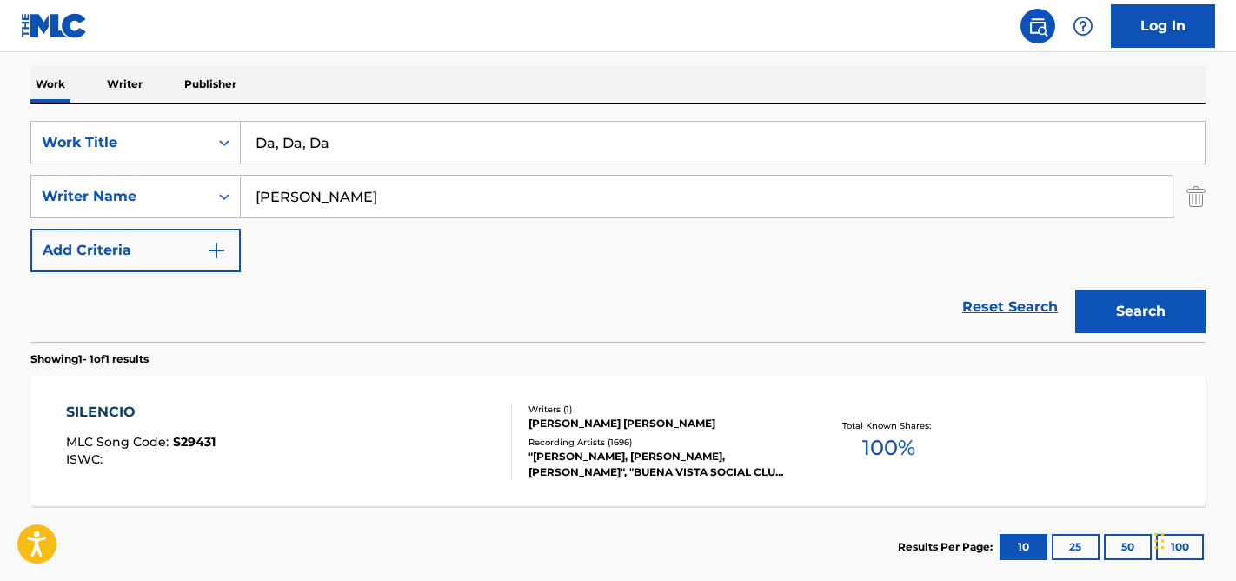
type input "Da, Da, Da"
click at [393, 193] on input "[PERSON_NAME]" at bounding box center [707, 197] width 932 height 42
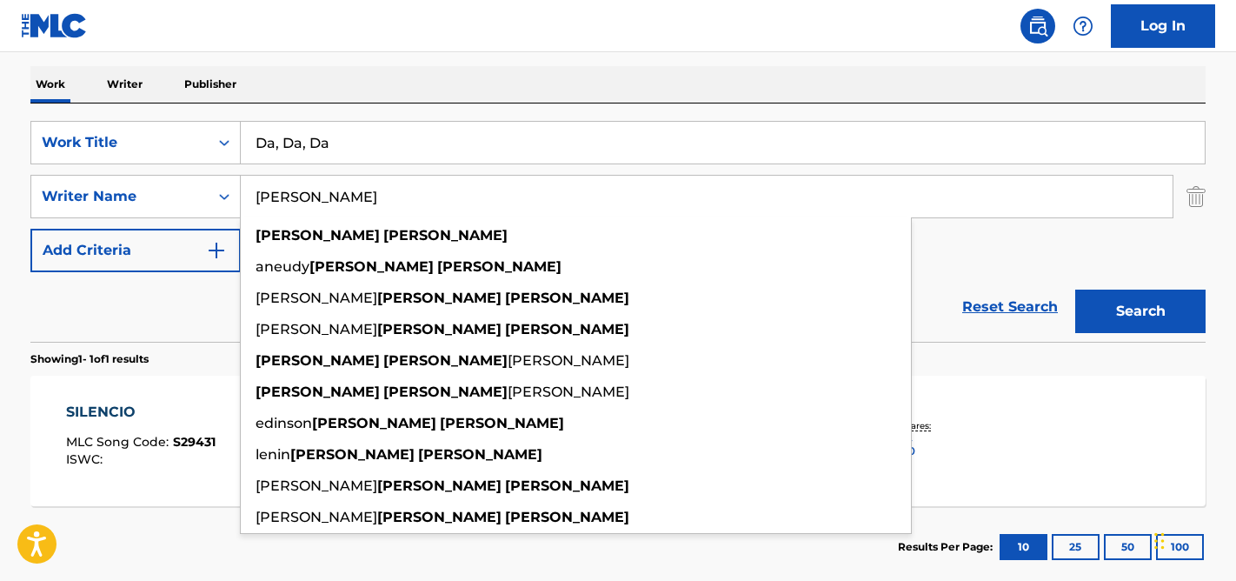
click at [393, 193] on input "[PERSON_NAME]" at bounding box center [707, 197] width 932 height 42
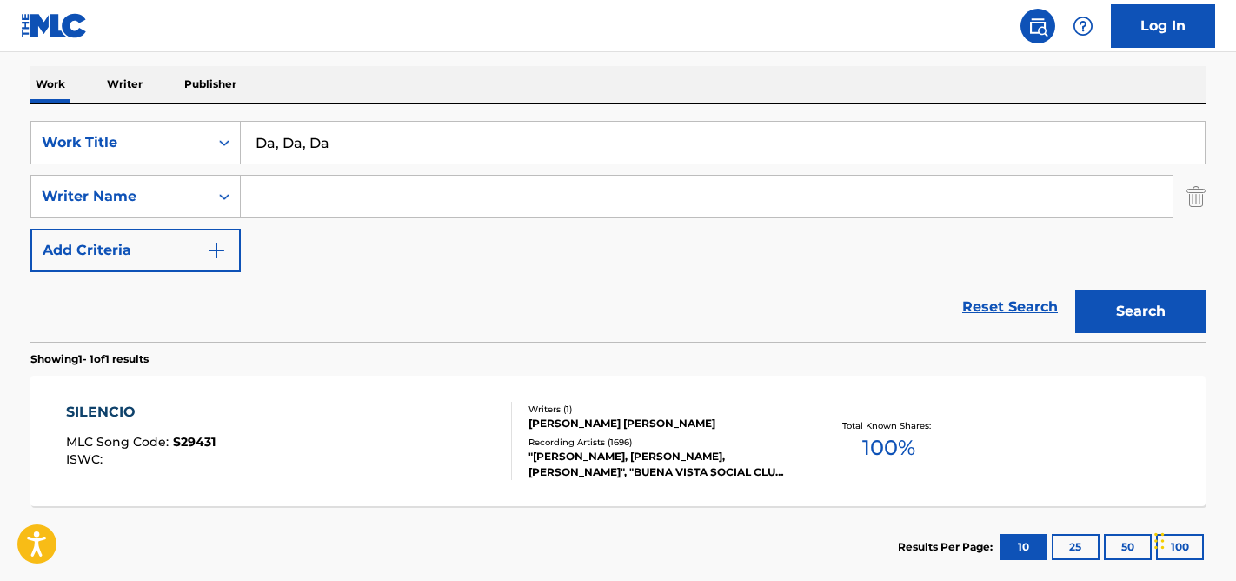
click at [1075, 289] on button "Search" at bounding box center [1140, 310] width 130 height 43
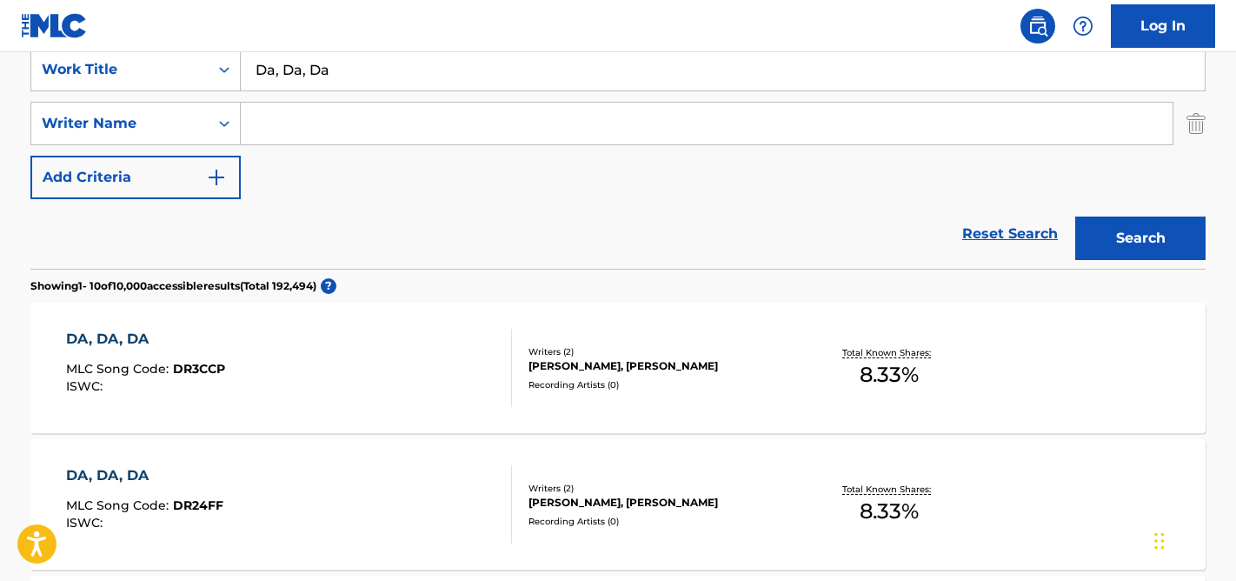
scroll to position [321, 0]
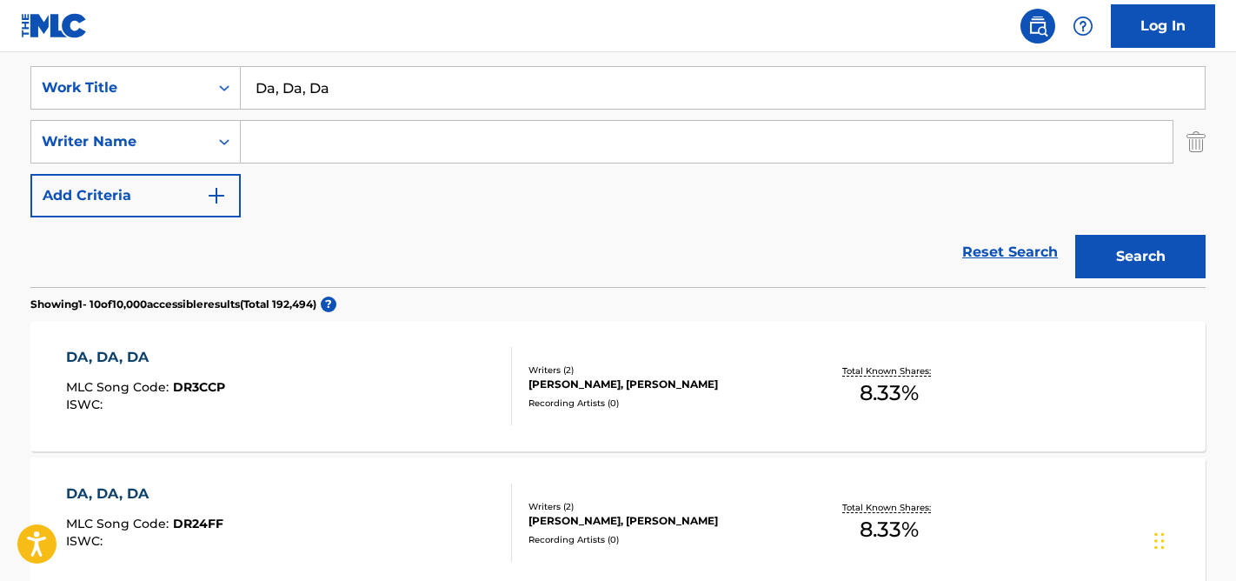
paste input "[PERSON_NAME]"
type input "[PERSON_NAME]"
click at [1115, 251] on button "Search" at bounding box center [1140, 256] width 130 height 43
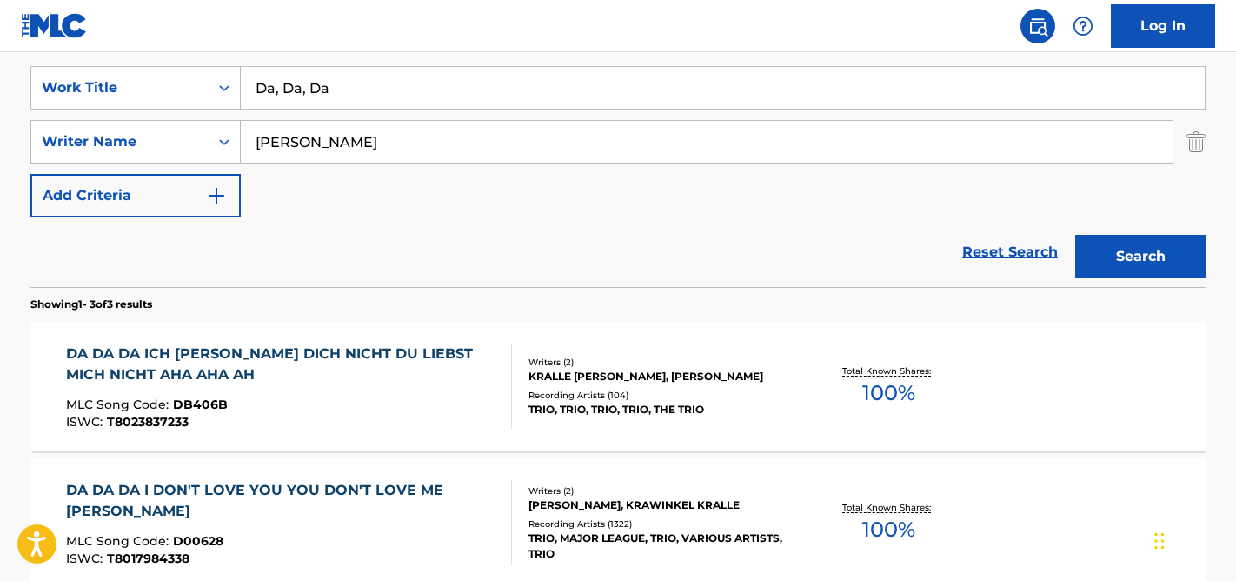
click at [383, 409] on div "MLC Song Code : DB406B" at bounding box center [282, 406] width 432 height 17
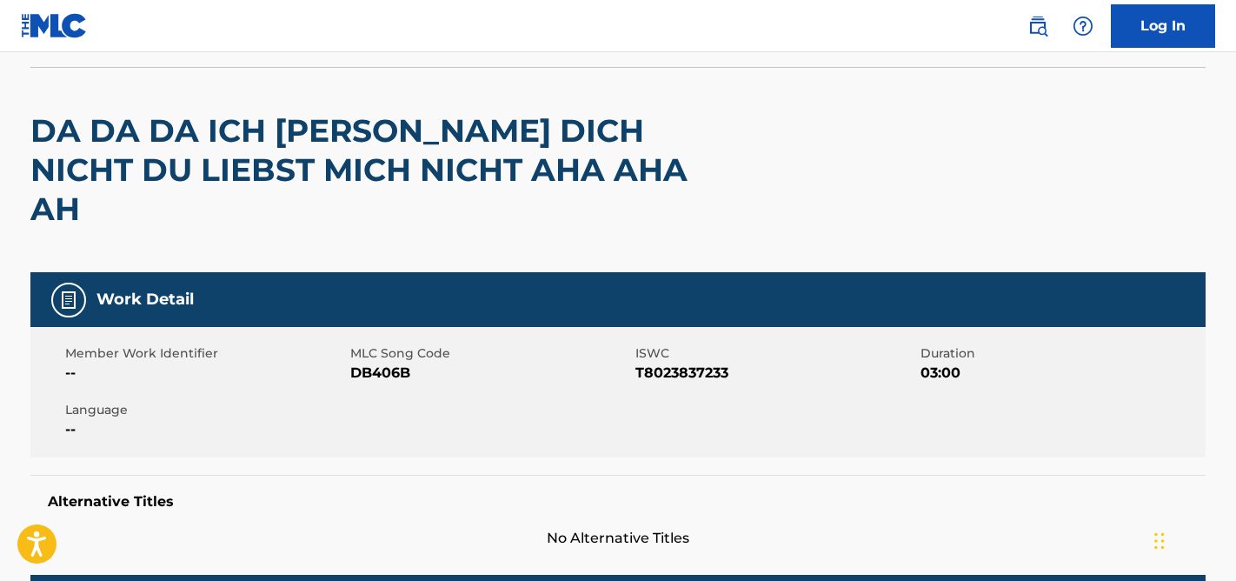
scroll to position [110, 0]
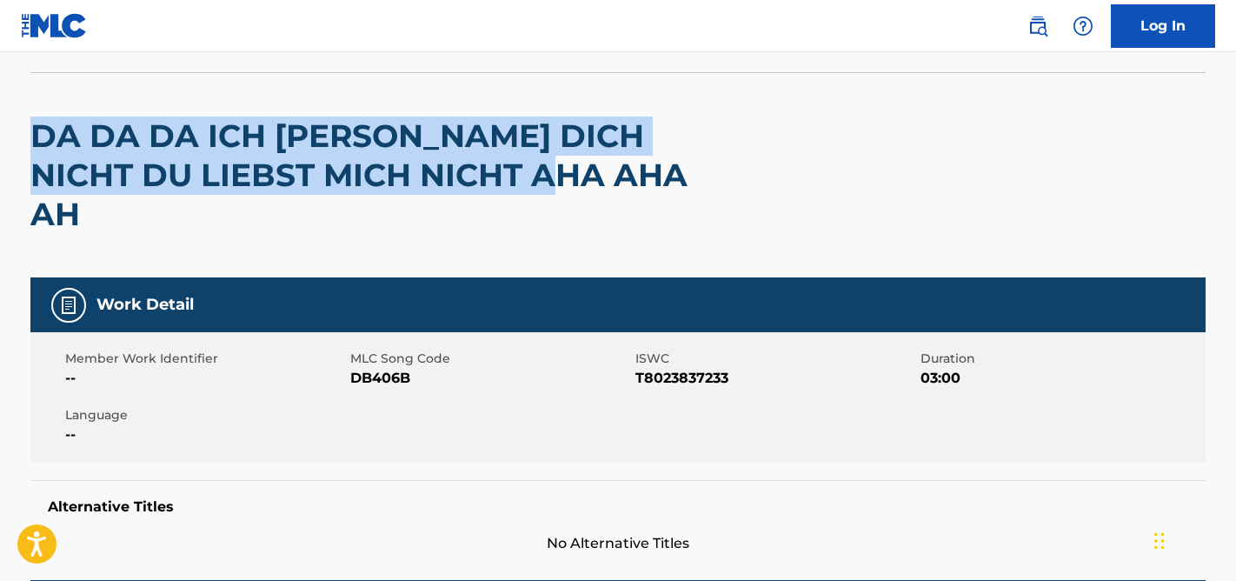
drag, startPoint x: 588, startPoint y: 191, endPoint x: 24, endPoint y: 128, distance: 567.6
copy h2 "DA DA DA ICH [PERSON_NAME] DICH NICHT DU LIEBST MICH NICHT AHA AHA AH"
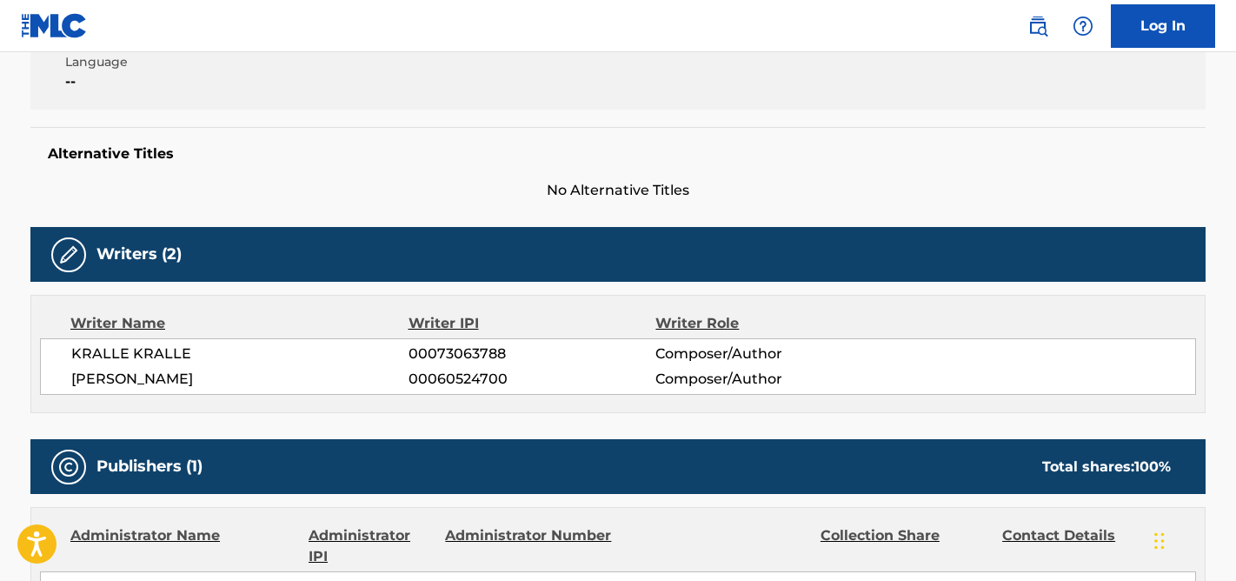
scroll to position [487, 0]
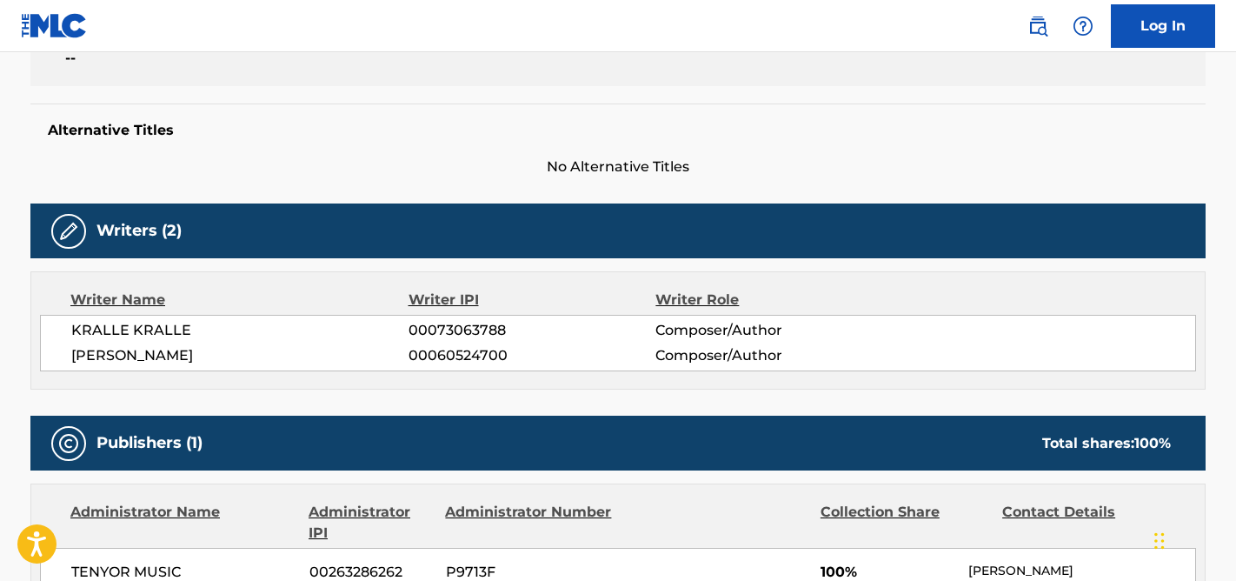
drag, startPoint x: 223, startPoint y: 318, endPoint x: 66, endPoint y: 281, distance: 161.7
click at [66, 315] on div "KRALLE KRALLE 00073063788 Composer/Author [PERSON_NAME] 00060524700 Composer/Au…" at bounding box center [618, 343] width 1156 height 56
copy div "KRALLE KRALLE 00073063788 Composer/Author [PERSON_NAME]"
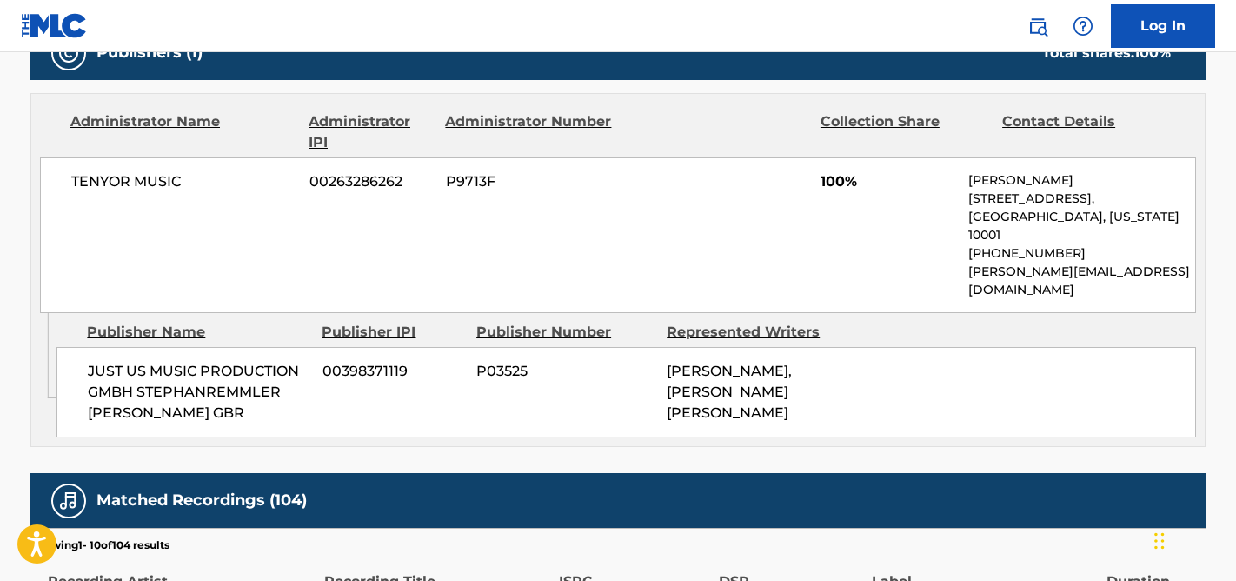
scroll to position [862, 0]
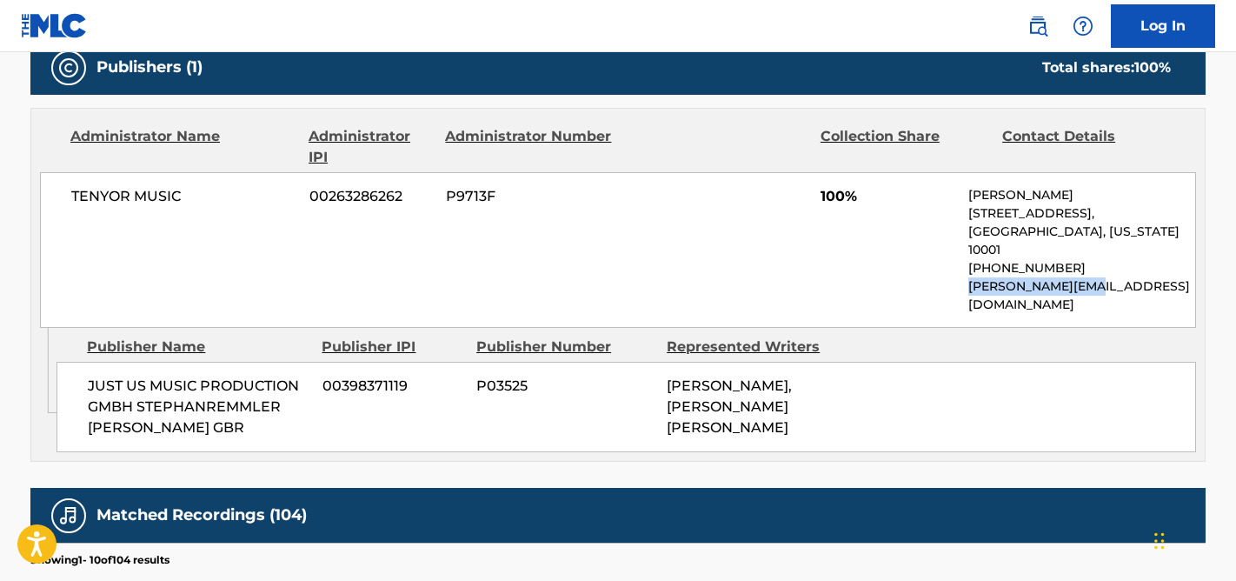
drag, startPoint x: 1099, startPoint y: 221, endPoint x: 953, endPoint y: 221, distance: 146.0
click at [953, 221] on div "TENYOR MUSIC 00263286262 P9713F 100% [PERSON_NAME] [STREET_ADDRESS][US_STATE] […" at bounding box center [618, 250] width 1156 height 156
copy p "[PERSON_NAME][EMAIL_ADDRESS][DOMAIN_NAME]"
drag, startPoint x: 202, startPoint y: 171, endPoint x: 43, endPoint y: 148, distance: 159.9
click at [43, 172] on div "TENYOR MUSIC 00263286262 P9713F 100% [PERSON_NAME] [STREET_ADDRESS][US_STATE] […" at bounding box center [618, 250] width 1156 height 156
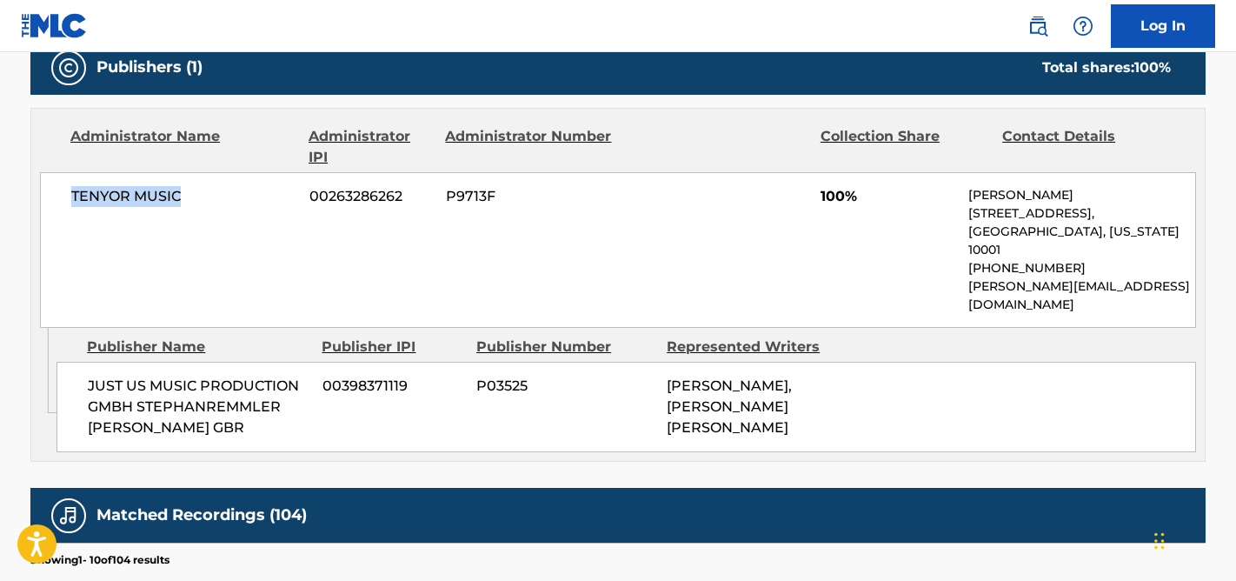
copy span "TENYOR MUSIC"
drag, startPoint x: 1109, startPoint y: 231, endPoint x: 954, endPoint y: 228, distance: 154.7
click at [954, 228] on div "TENYOR MUSIC 00263286262 P9713F 100% [PERSON_NAME] [STREET_ADDRESS][US_STATE] […" at bounding box center [618, 250] width 1156 height 156
copy p "[PERSON_NAME][EMAIL_ADDRESS][DOMAIN_NAME]"
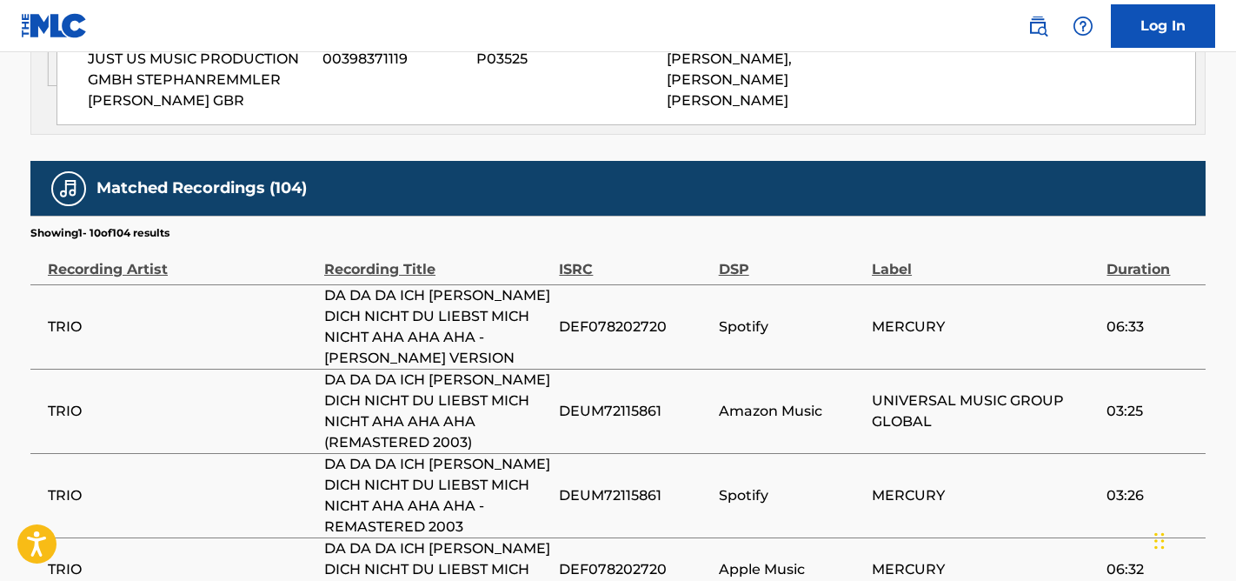
scroll to position [1199, 0]
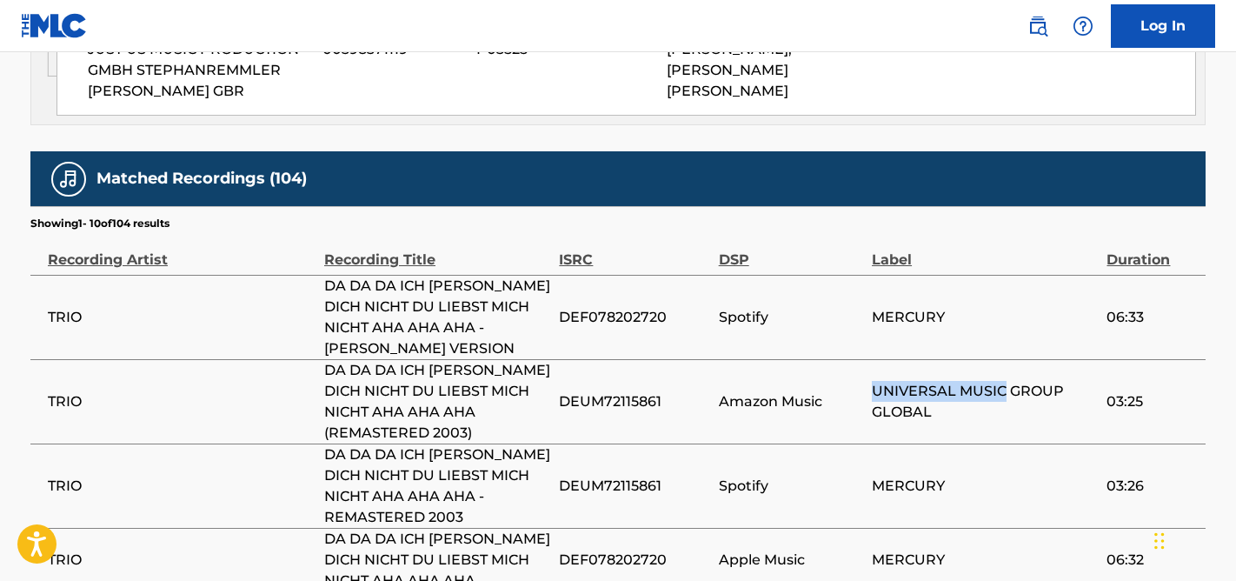
drag, startPoint x: 1004, startPoint y: 314, endPoint x: 840, endPoint y: 309, distance: 164.3
click at [841, 359] on tr "TRIO DA DA DA ICH [PERSON_NAME] DICH NICHT DU LIEBST MICH NICHT AHA AHA AHA (RE…" at bounding box center [617, 401] width 1175 height 84
copy tr "Amazon Music UNIVERSAL MUSIC"
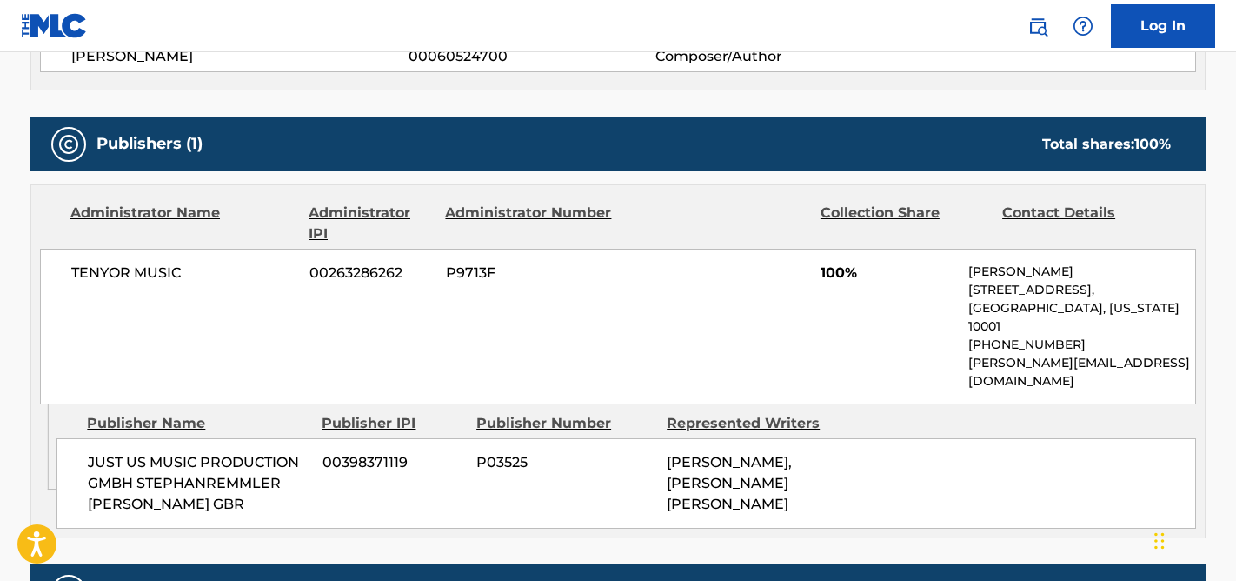
scroll to position [811, 0]
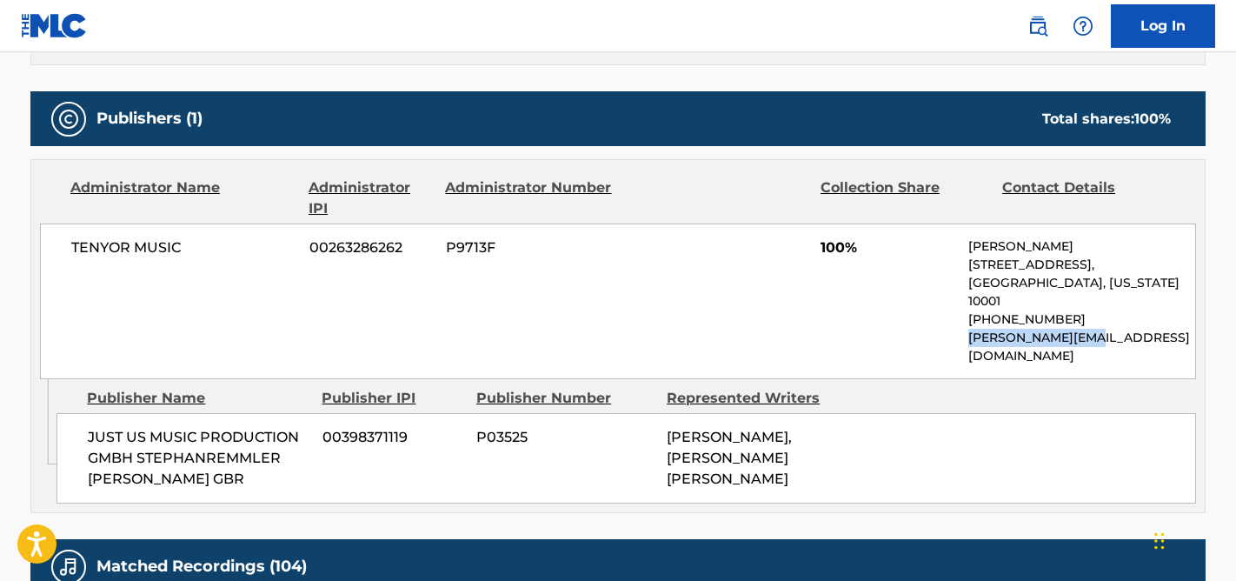
drag, startPoint x: 1104, startPoint y: 275, endPoint x: 964, endPoint y: 275, distance: 139.9
click at [964, 275] on div "TENYOR MUSIC 00263286262 P9713F 100% [PERSON_NAME] [STREET_ADDRESS][US_STATE] […" at bounding box center [618, 301] width 1156 height 156
copy p "[PERSON_NAME][EMAIL_ADDRESS][DOMAIN_NAME]"
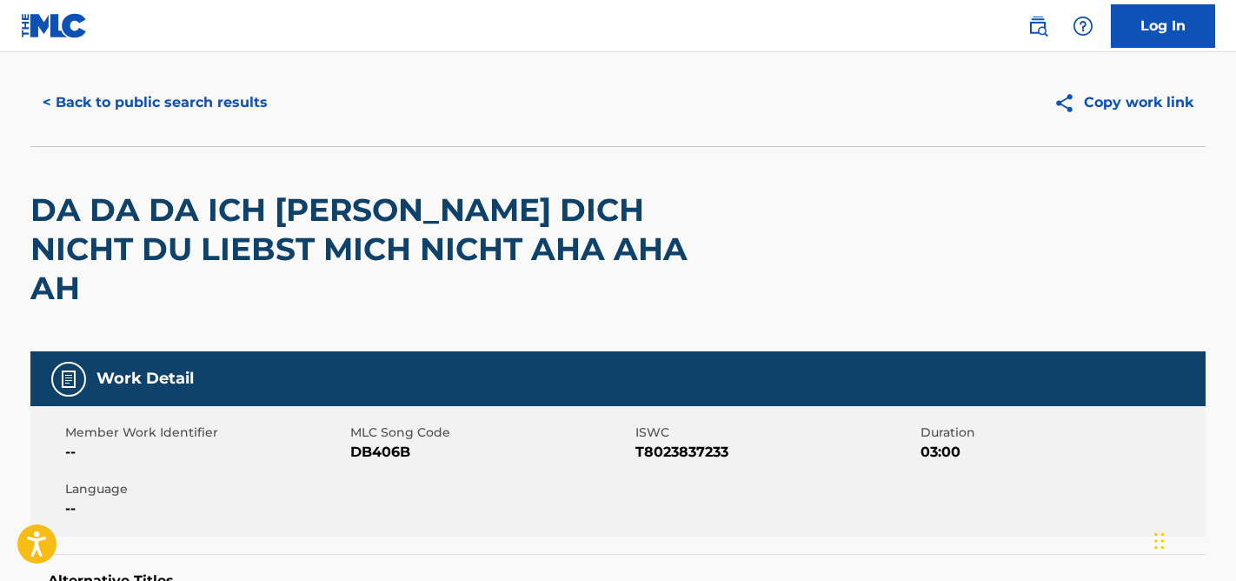
scroll to position [0, 0]
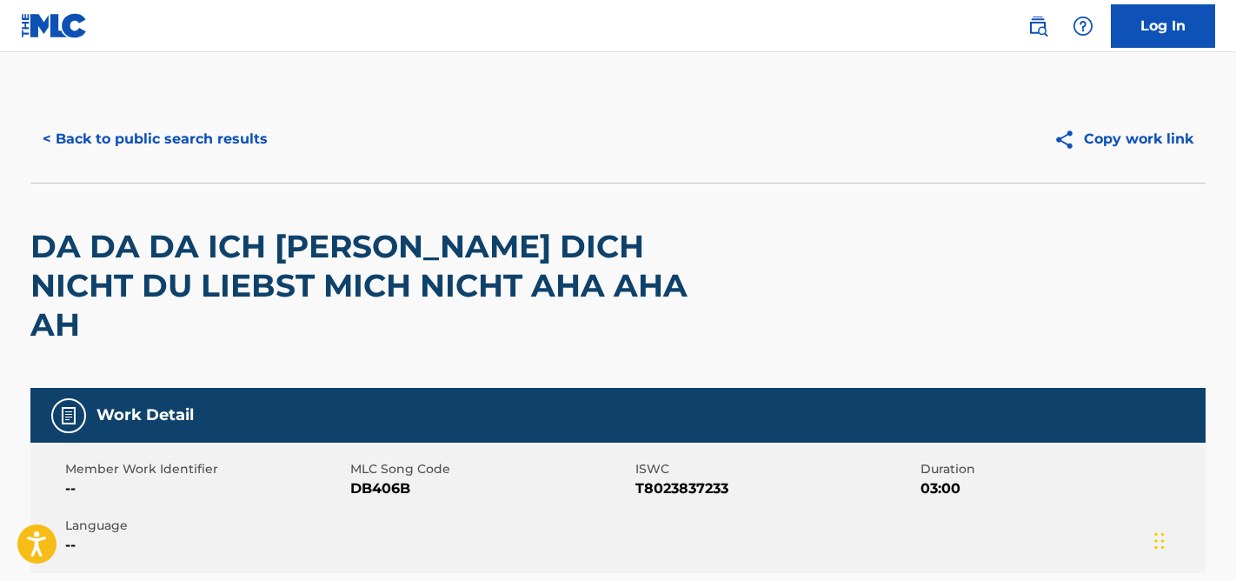
click at [88, 143] on button "< Back to public search results" at bounding box center [154, 138] width 249 height 43
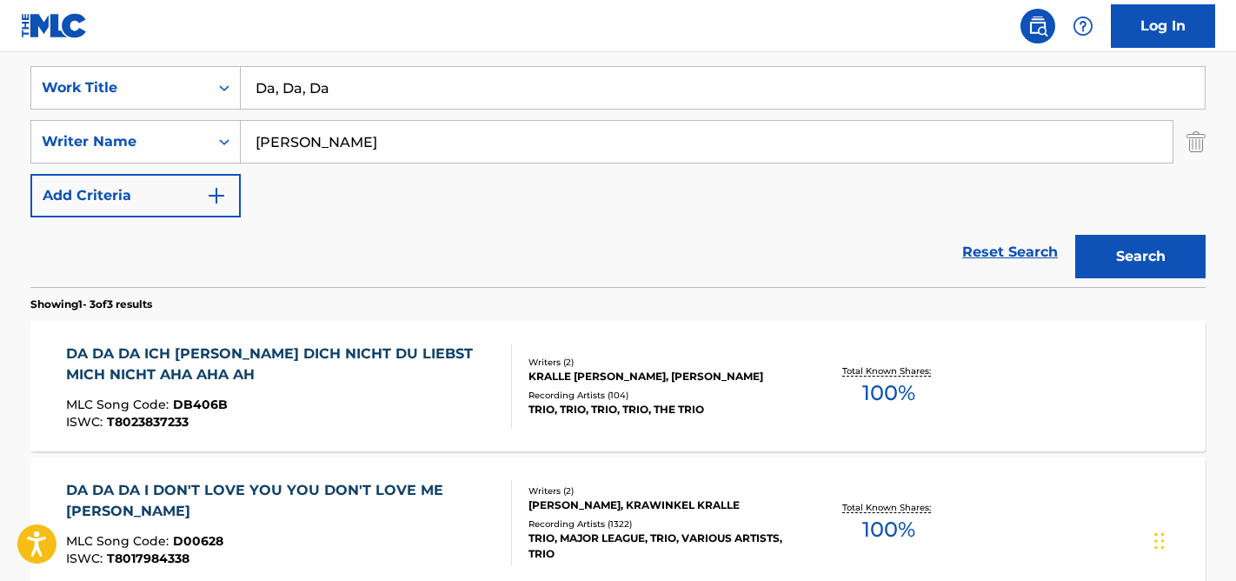
click at [1193, 136] on img "Search Form" at bounding box center [1195, 141] width 19 height 43
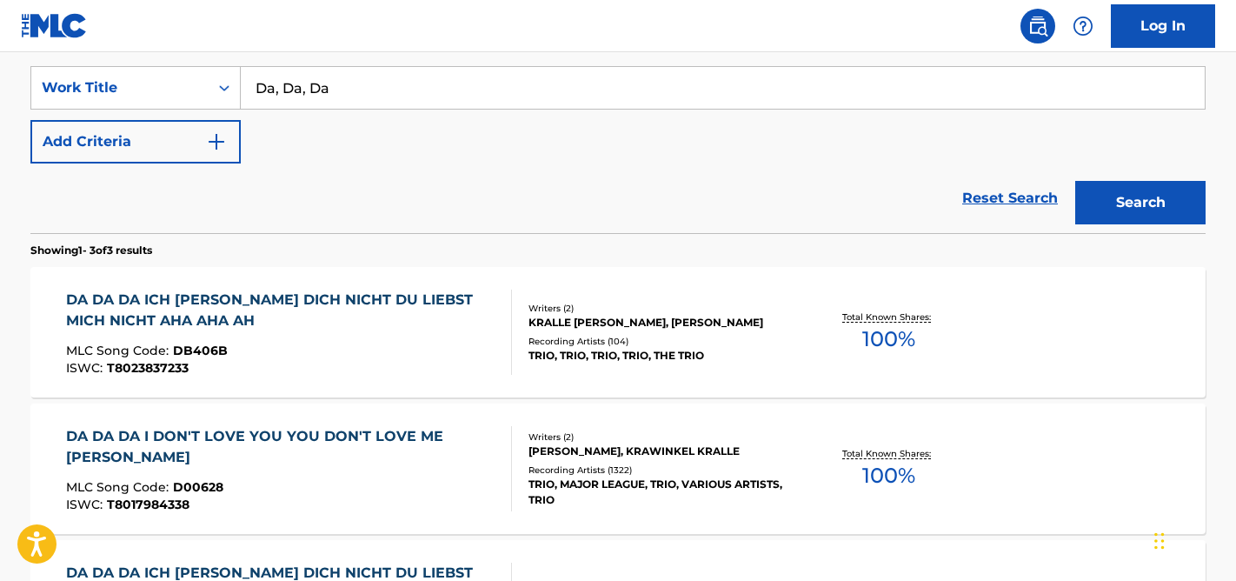
click at [367, 90] on input "Da, Da, Da" at bounding box center [723, 88] width 964 height 42
click at [368, 90] on input "Da, Da, Da" at bounding box center [723, 88] width 964 height 42
paste input "T-044.634.046-0"
click at [282, 87] on input "T-044.634.046-0" at bounding box center [723, 88] width 964 height 42
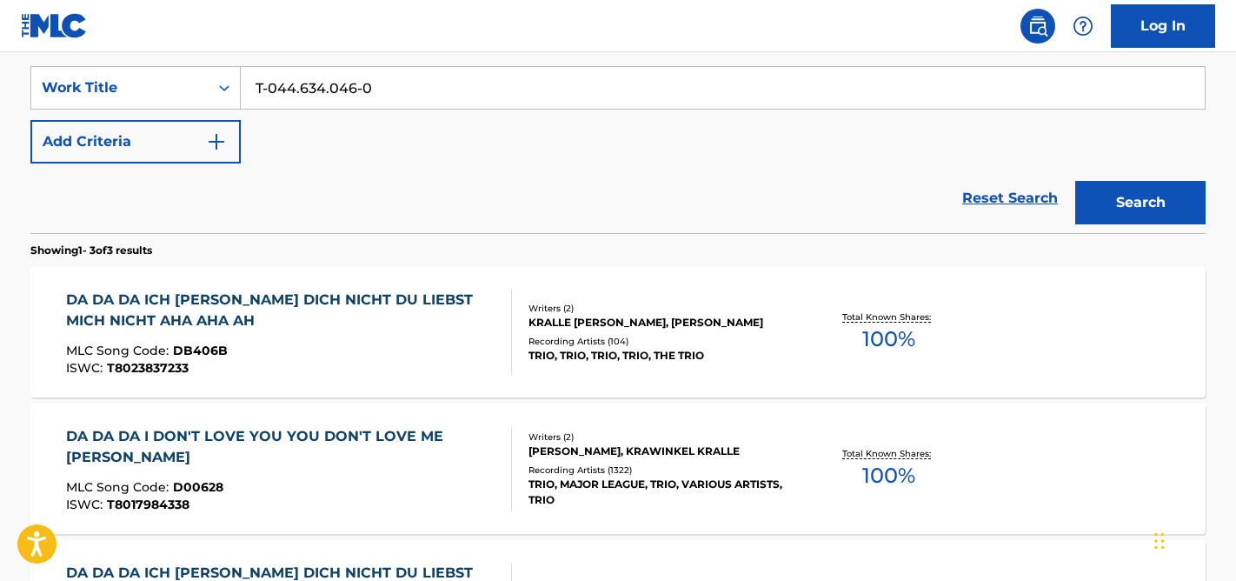
click at [348, 92] on input "T-044.634.046-0" at bounding box center [723, 88] width 964 height 42
click at [268, 87] on input "T-044.634.046-0" at bounding box center [723, 88] width 964 height 42
click at [296, 92] on input "T044.634.046-0" at bounding box center [723, 88] width 964 height 42
click at [321, 91] on input "T044634.046-0" at bounding box center [723, 88] width 964 height 42
click at [351, 89] on input "T044634046-0" at bounding box center [723, 88] width 964 height 42
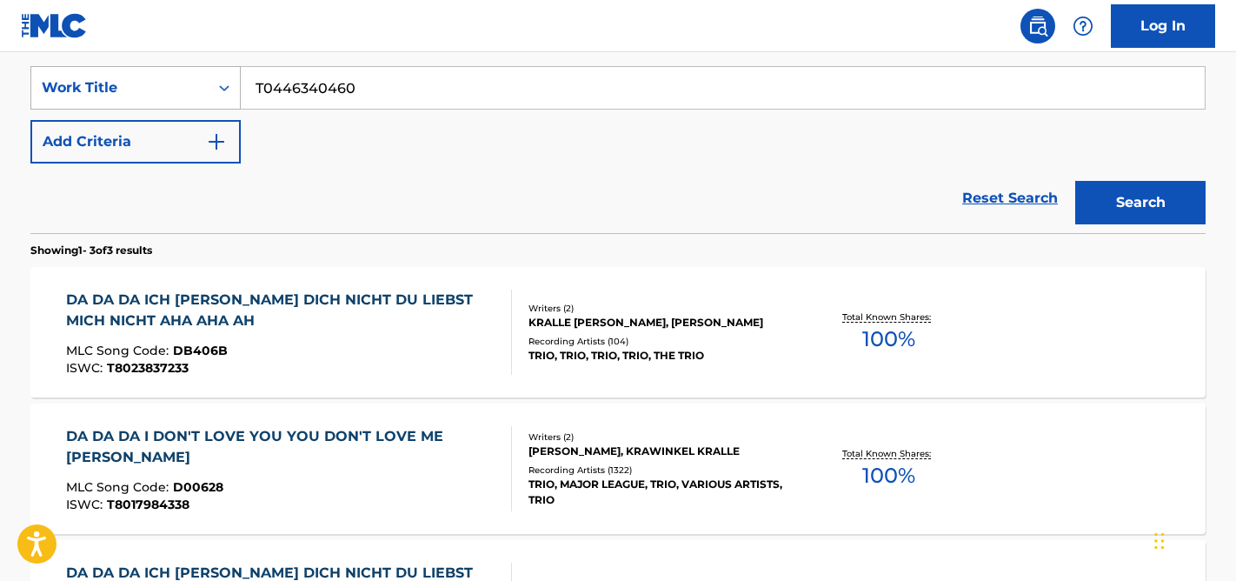
drag, startPoint x: 378, startPoint y: 90, endPoint x: 221, endPoint y: 87, distance: 157.3
click at [224, 87] on div "SearchWithCriteria625a7f88-cfd9-47b9-930d-6d048553a783 Work Title T0446340460" at bounding box center [617, 87] width 1175 height 43
type input "T0446340460"
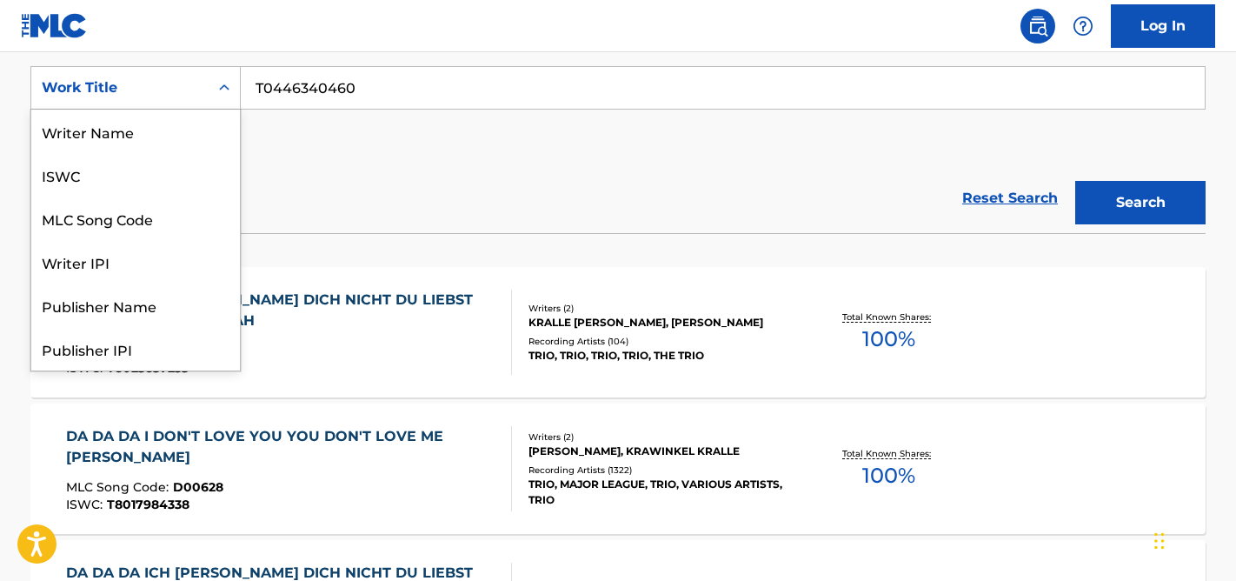
click at [198, 88] on div "Work Title" at bounding box center [119, 87] width 177 height 33
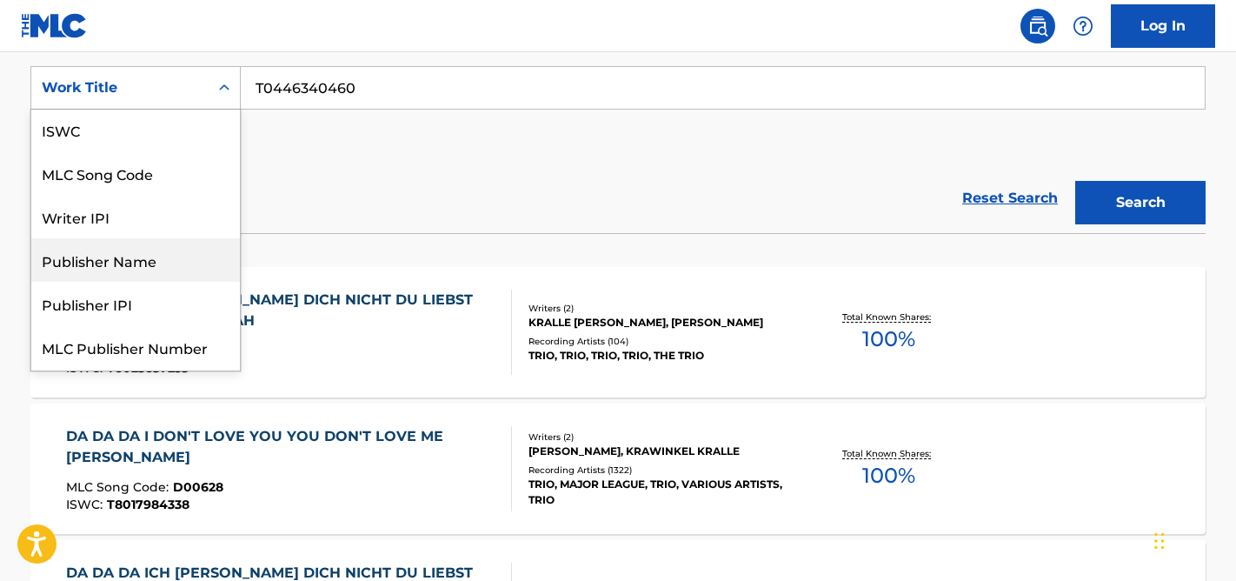
scroll to position [0, 0]
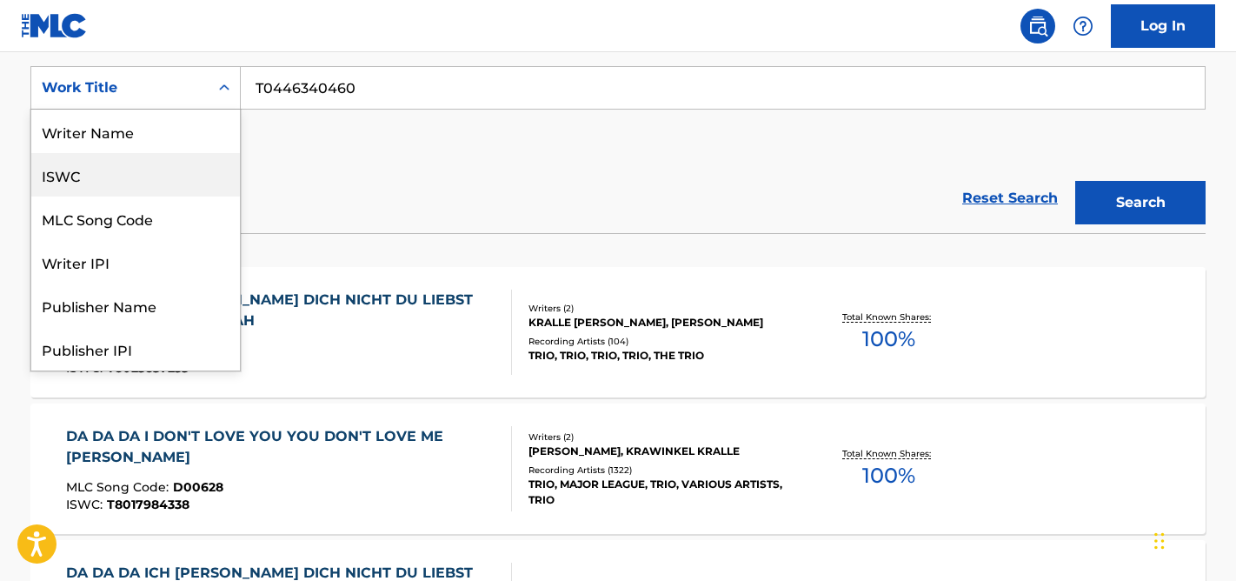
click at [118, 175] on div "ISWC" at bounding box center [135, 174] width 209 height 43
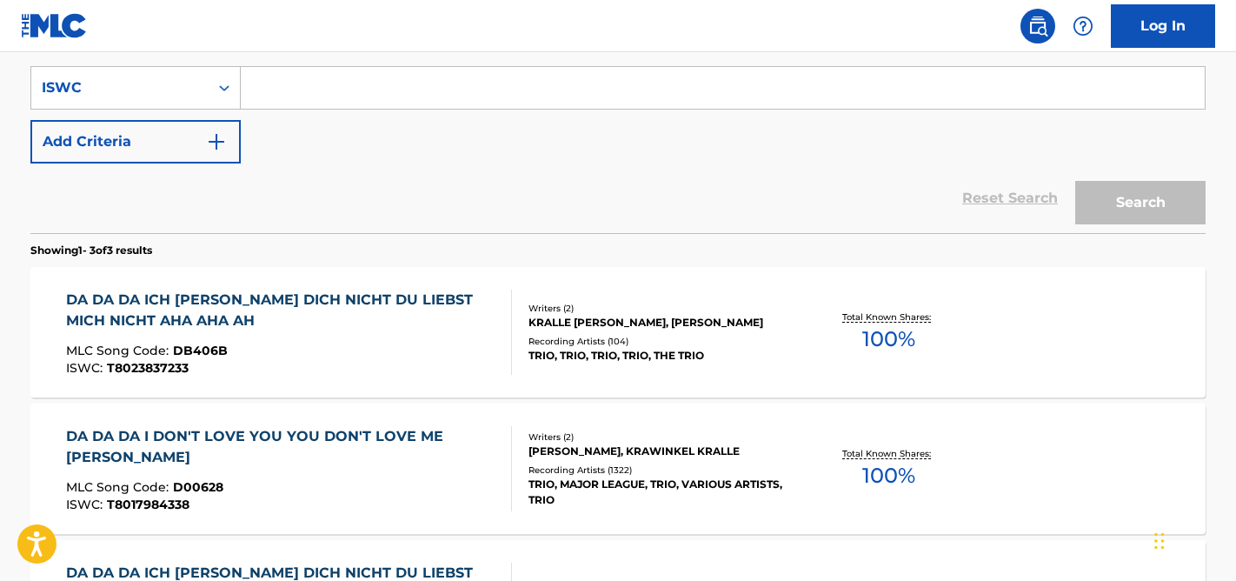
click at [314, 90] on input "Search Form" at bounding box center [723, 88] width 964 height 42
paste input "T0446340460"
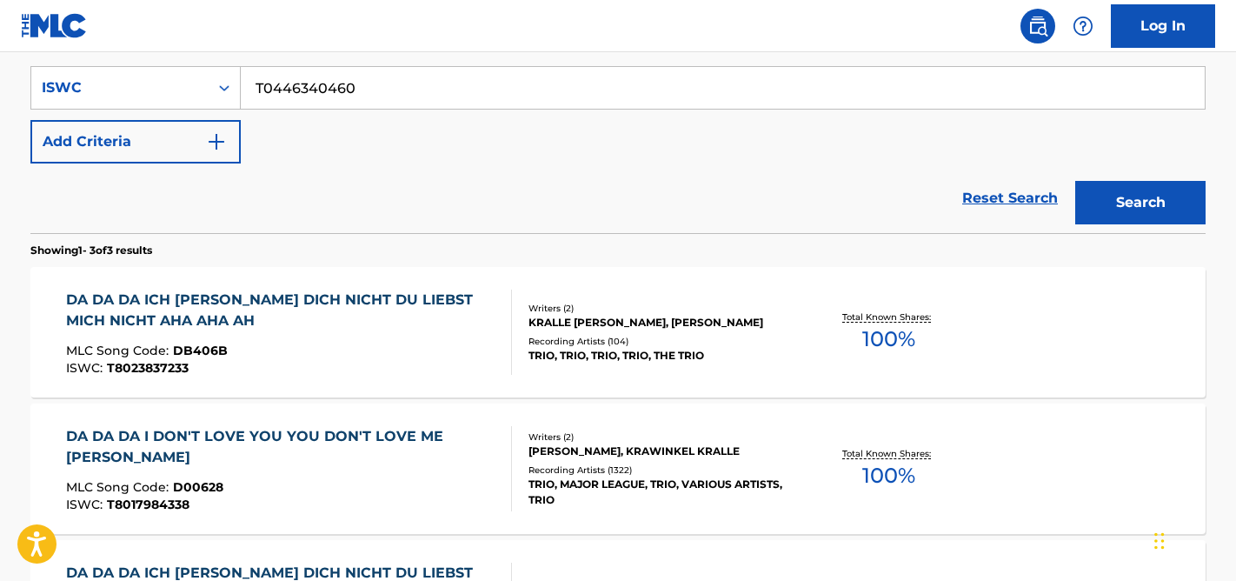
type input "T0446340460"
click at [1075, 181] on button "Search" at bounding box center [1140, 202] width 130 height 43
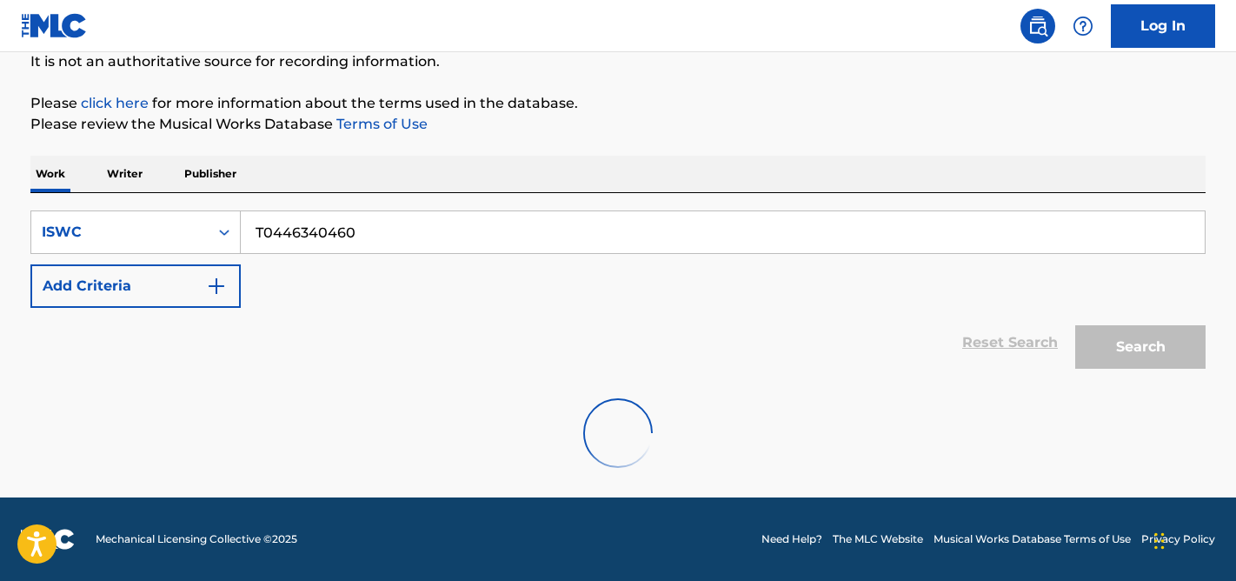
scroll to position [311, 0]
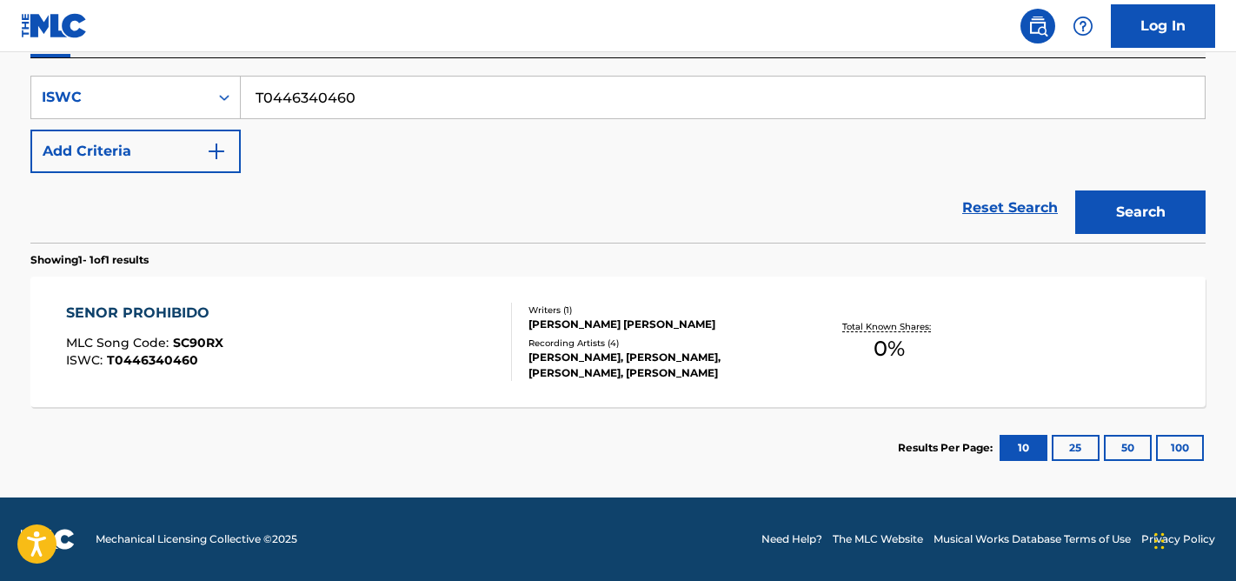
click at [418, 352] on div "SENOR PROHIBIDO MLC Song Code : SC90RX ISWC : T0446340460" at bounding box center [289, 341] width 447 height 78
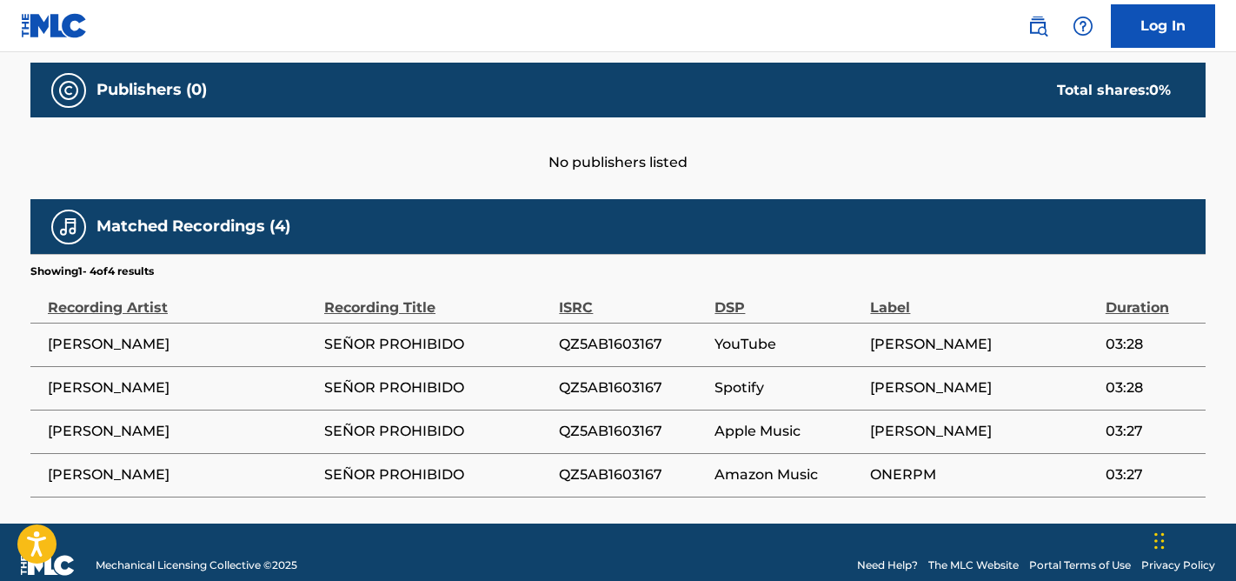
scroll to position [852, 0]
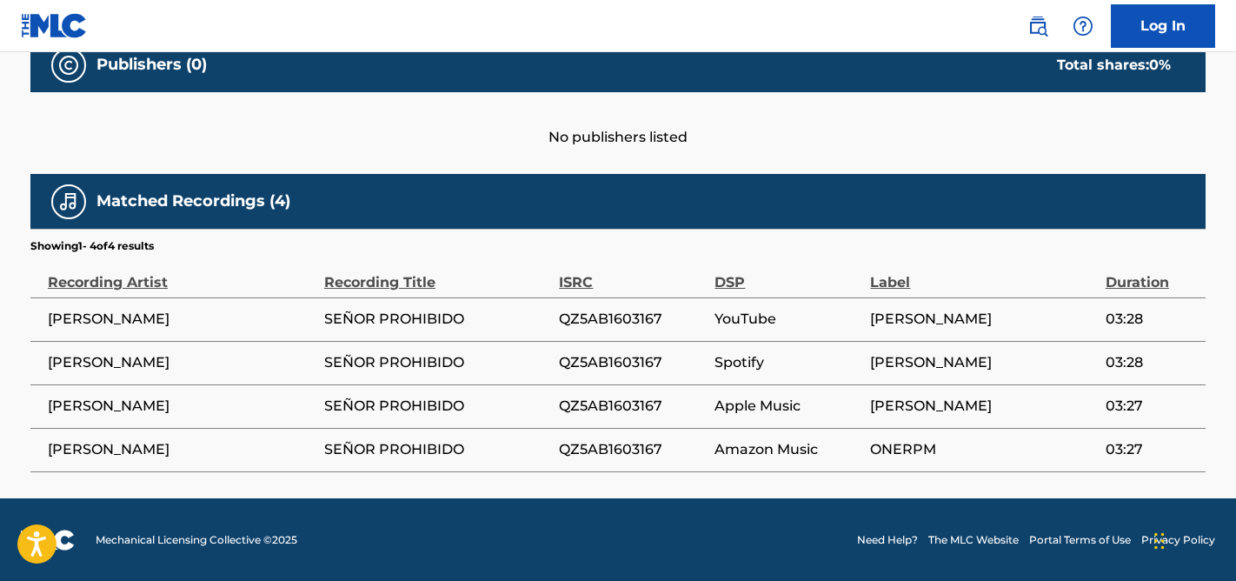
scroll to position [311, 0]
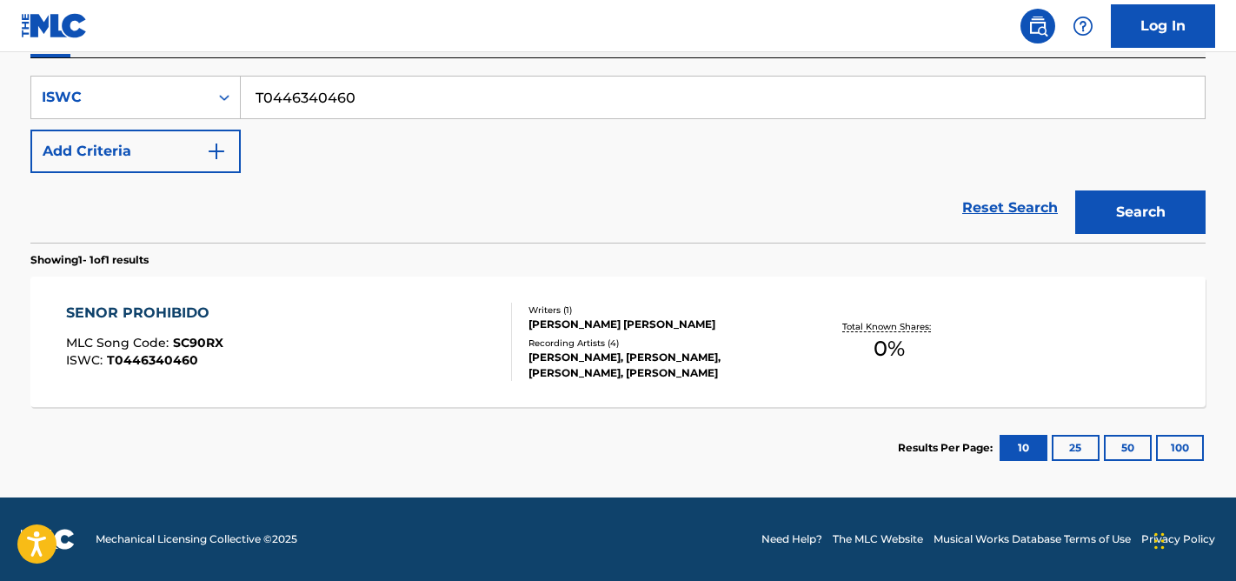
click at [313, 91] on input "T0446340460" at bounding box center [723, 97] width 964 height 42
paste input "T-044.696.026-4"
click at [287, 100] on input "T-044.696.026-4" at bounding box center [723, 97] width 964 height 42
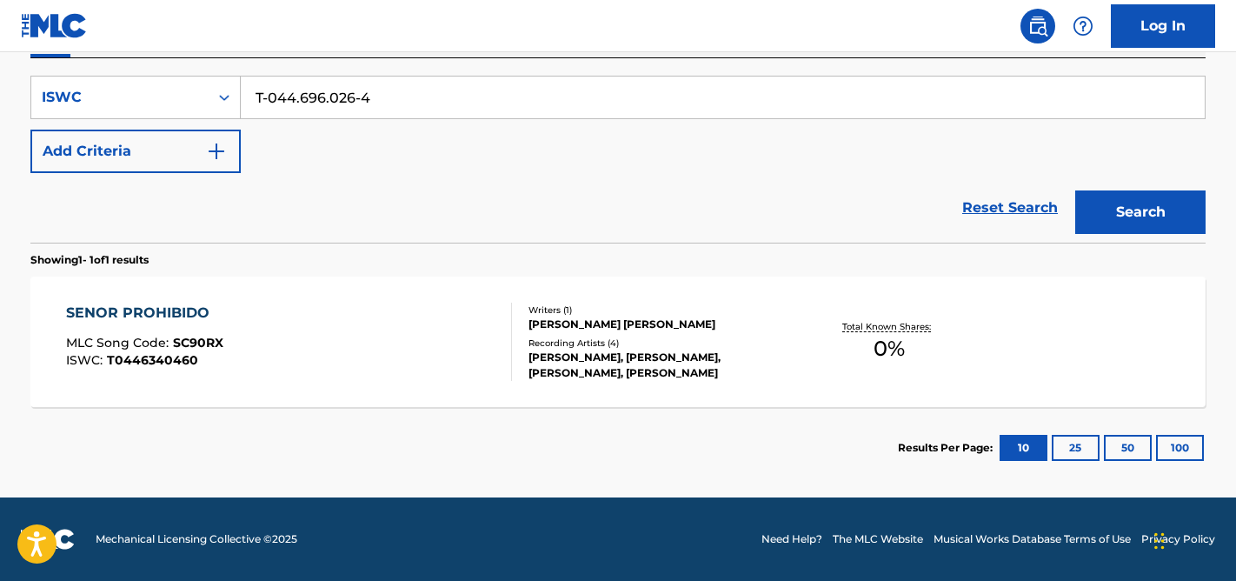
click at [270, 96] on input "T-044.696.026-4" at bounding box center [723, 97] width 964 height 42
click at [295, 99] on input "T044.696.026-4" at bounding box center [723, 97] width 964 height 42
click at [322, 100] on input "T044696.026-4" at bounding box center [723, 97] width 964 height 42
click at [349, 99] on input "T044696026-4" at bounding box center [723, 97] width 964 height 42
drag, startPoint x: 376, startPoint y: 103, endPoint x: 232, endPoint y: 98, distance: 144.3
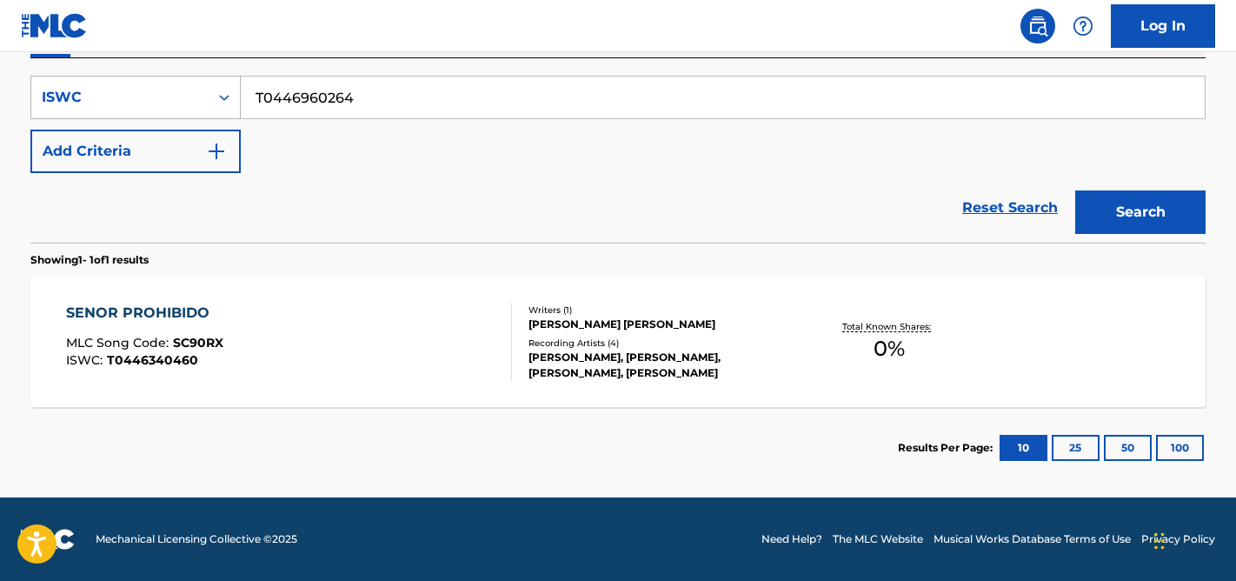
click at [232, 98] on div "SearchWithCriteria89b5352d-ea57-4e46-acb0-25dfa5bca564 ISWC T0446960264" at bounding box center [617, 97] width 1175 height 43
type input "T0446960264"
click at [1132, 215] on button "Search" at bounding box center [1140, 211] width 130 height 43
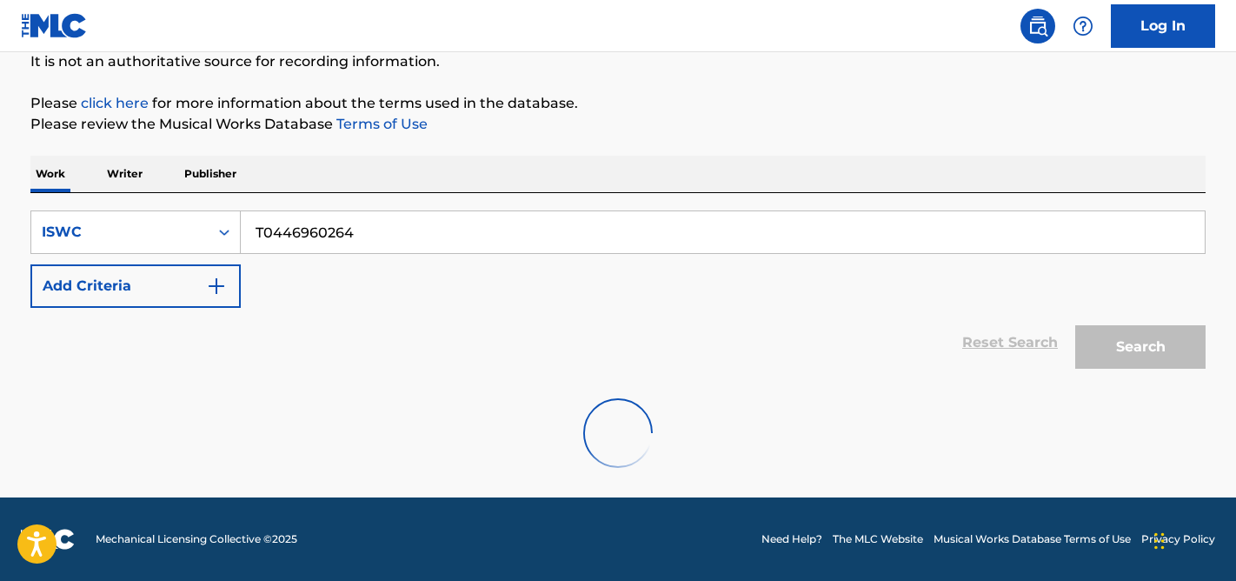
scroll to position [120, 0]
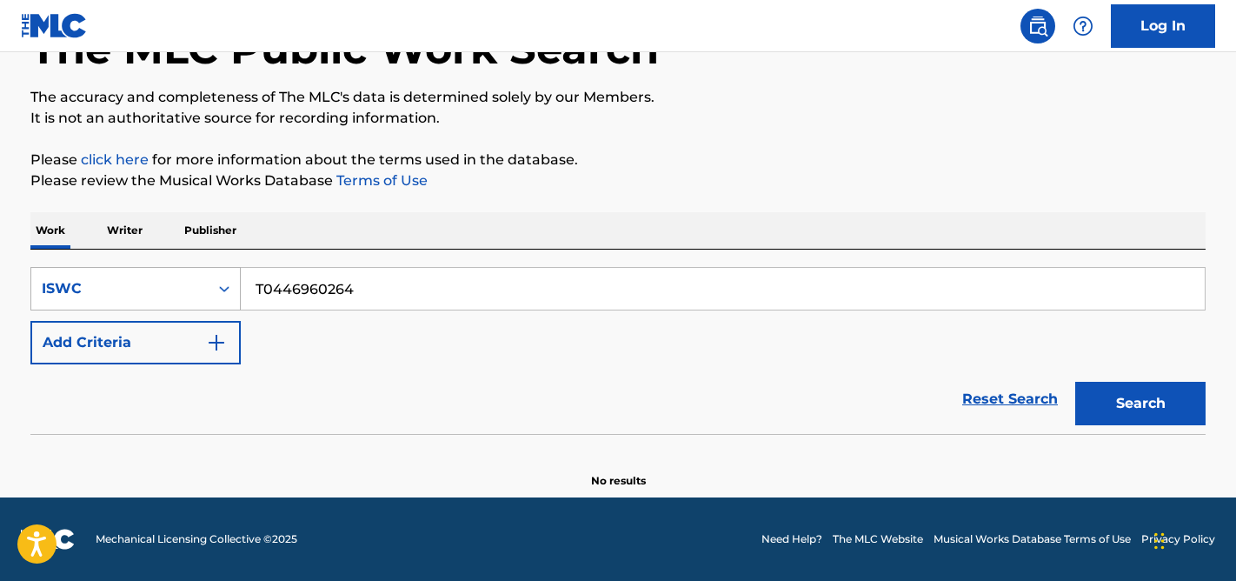
click at [188, 283] on div "ISWC" at bounding box center [120, 288] width 156 height 21
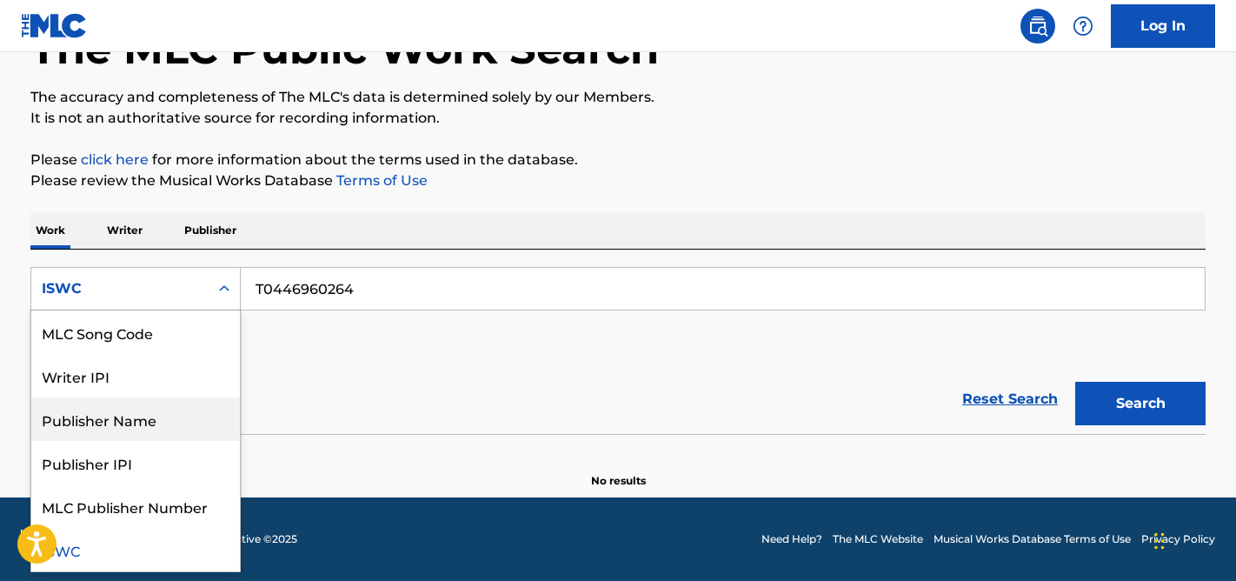
scroll to position [0, 0]
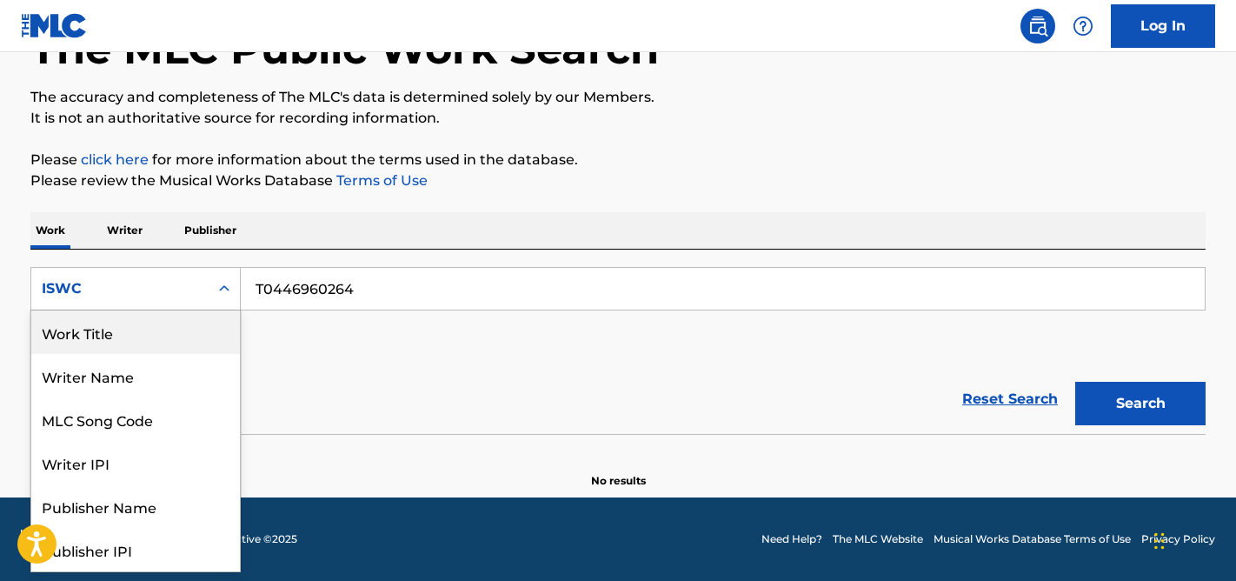
click at [134, 342] on div "Work Title" at bounding box center [135, 331] width 209 height 43
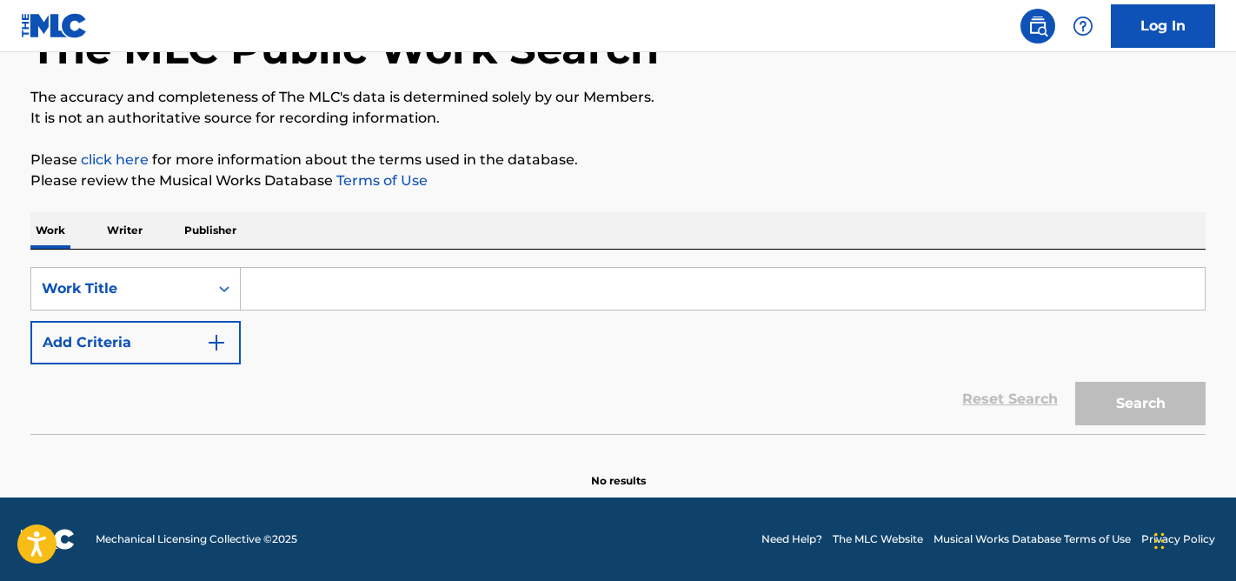
click at [281, 289] on input "Search Form" at bounding box center [723, 289] width 964 height 42
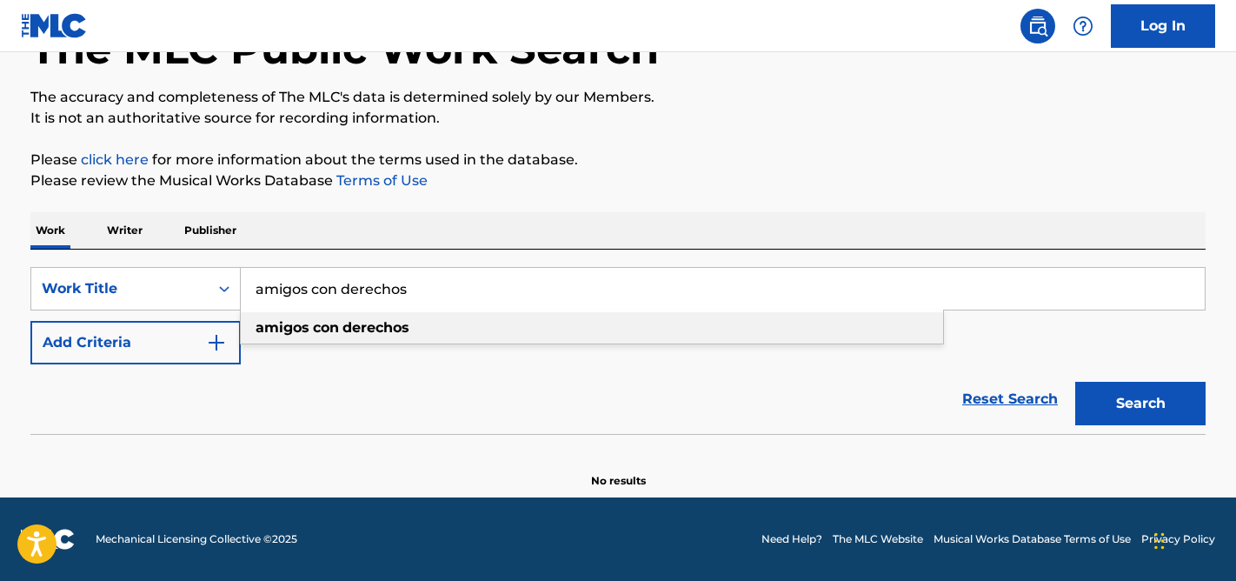
type input "amigos con derechos"
click at [849, 324] on div "amigos con derechos" at bounding box center [592, 327] width 702 height 31
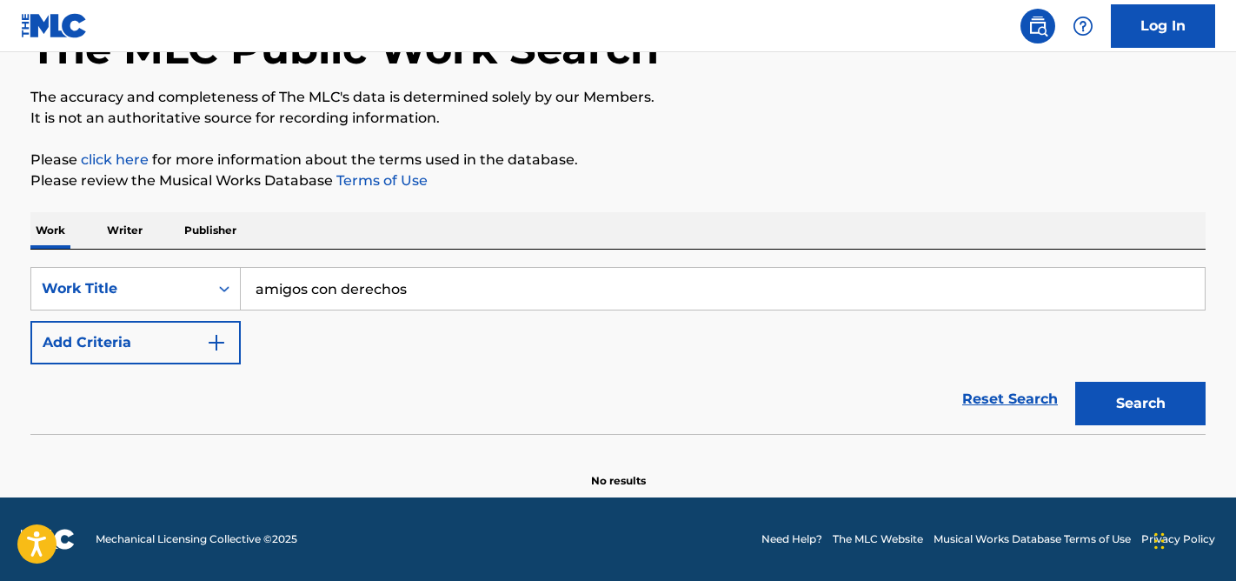
click at [1093, 407] on button "Search" at bounding box center [1140, 403] width 130 height 43
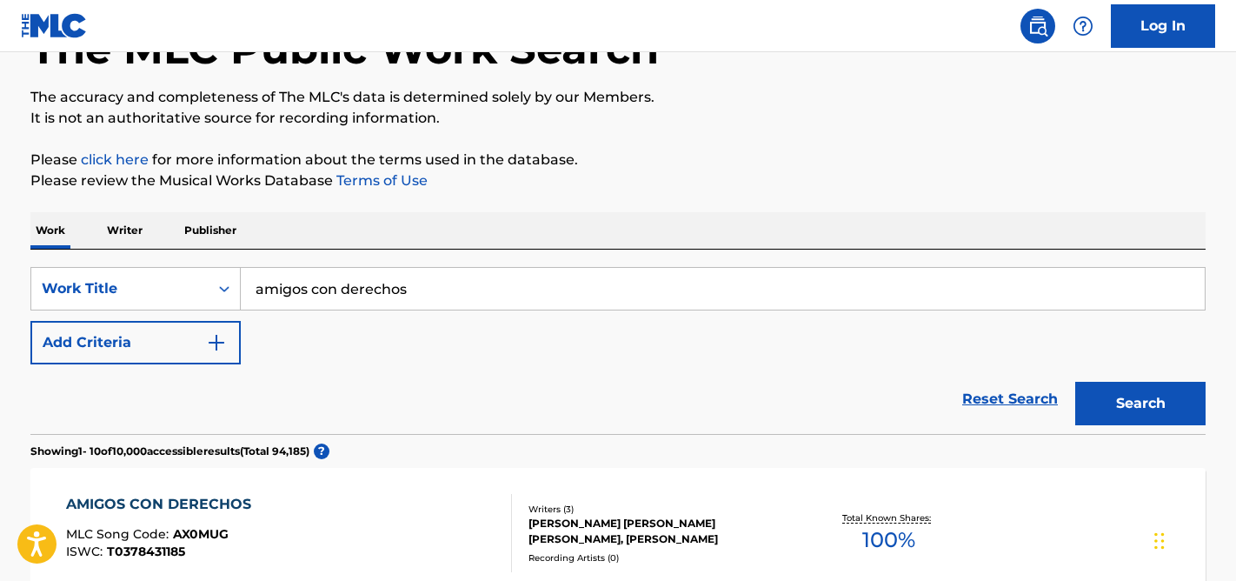
click at [135, 365] on div "Reset Search Search" at bounding box center [617, 399] width 1175 height 70
click at [149, 353] on button "Add Criteria" at bounding box center [135, 342] width 210 height 43
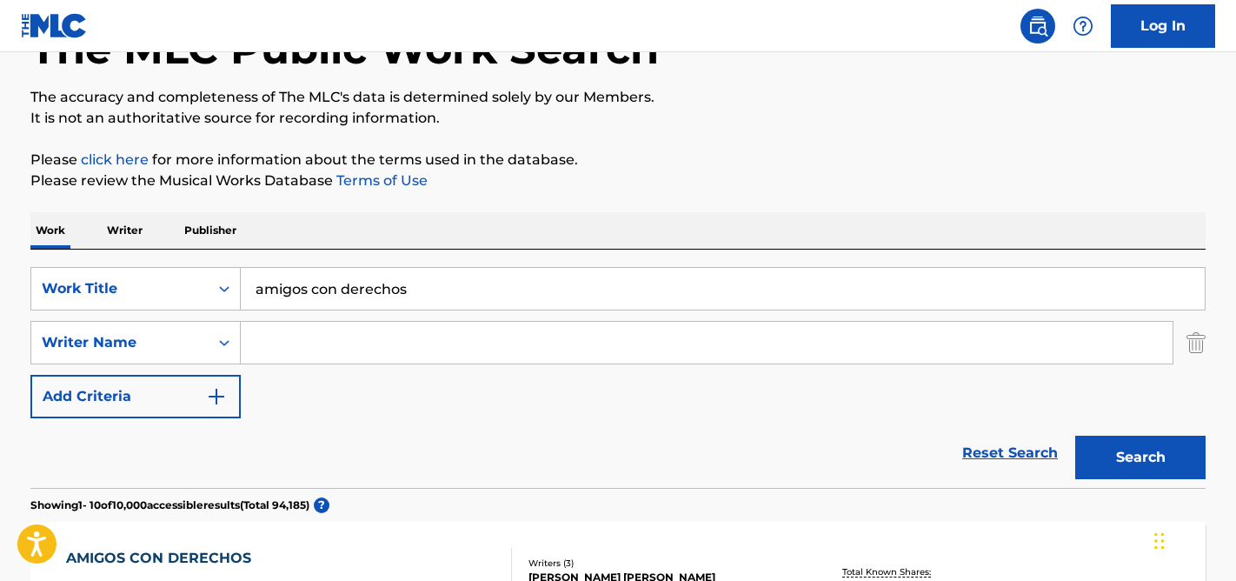
click at [346, 349] on input "Search Form" at bounding box center [707, 343] width 932 height 42
paste input "[PERSON_NAME] [PERSON_NAME]"
type input "[PERSON_NAME] [PERSON_NAME]"
click at [1075, 435] on button "Search" at bounding box center [1140, 456] width 130 height 43
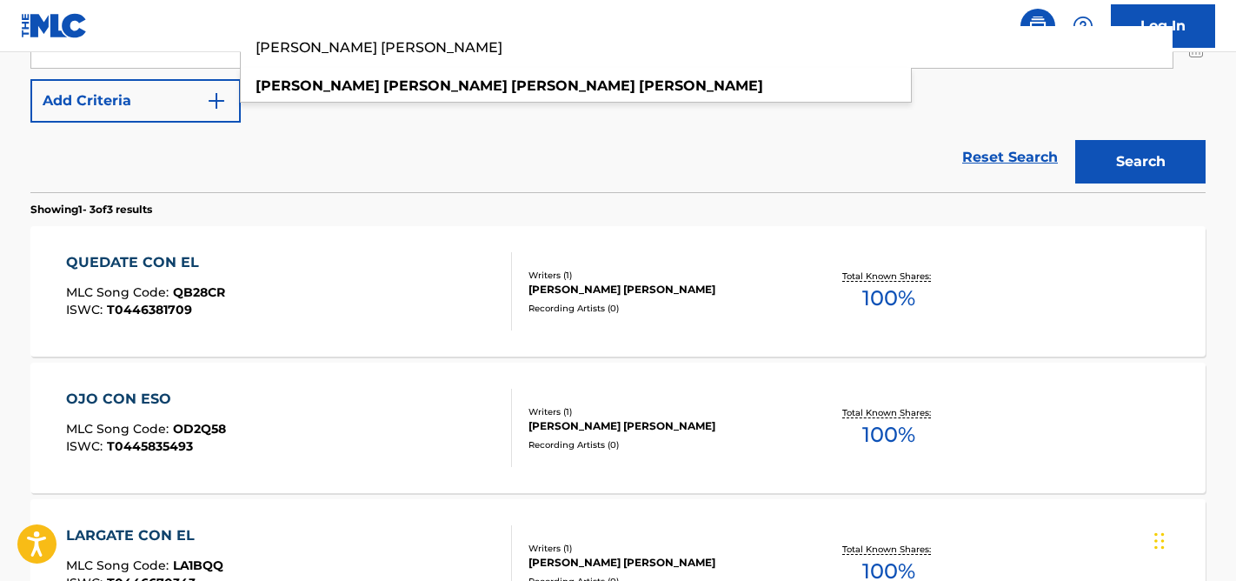
scroll to position [405, 0]
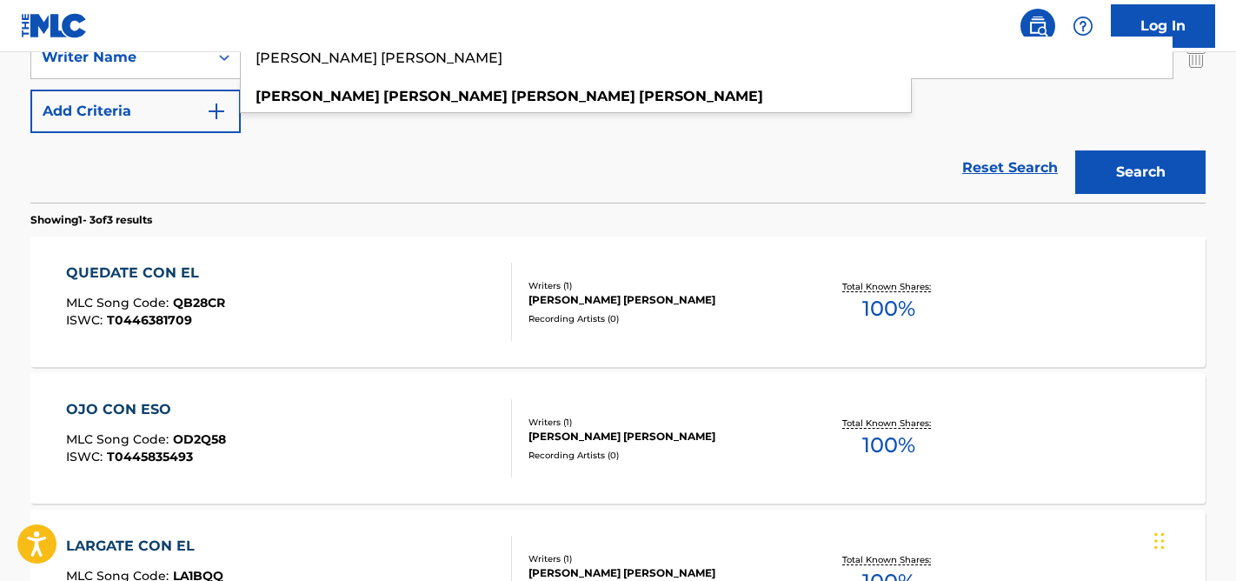
click at [393, 309] on div "QUEDATE CON EL MLC Song Code : QB28CR ISWC : T0446381709" at bounding box center [289, 301] width 447 height 78
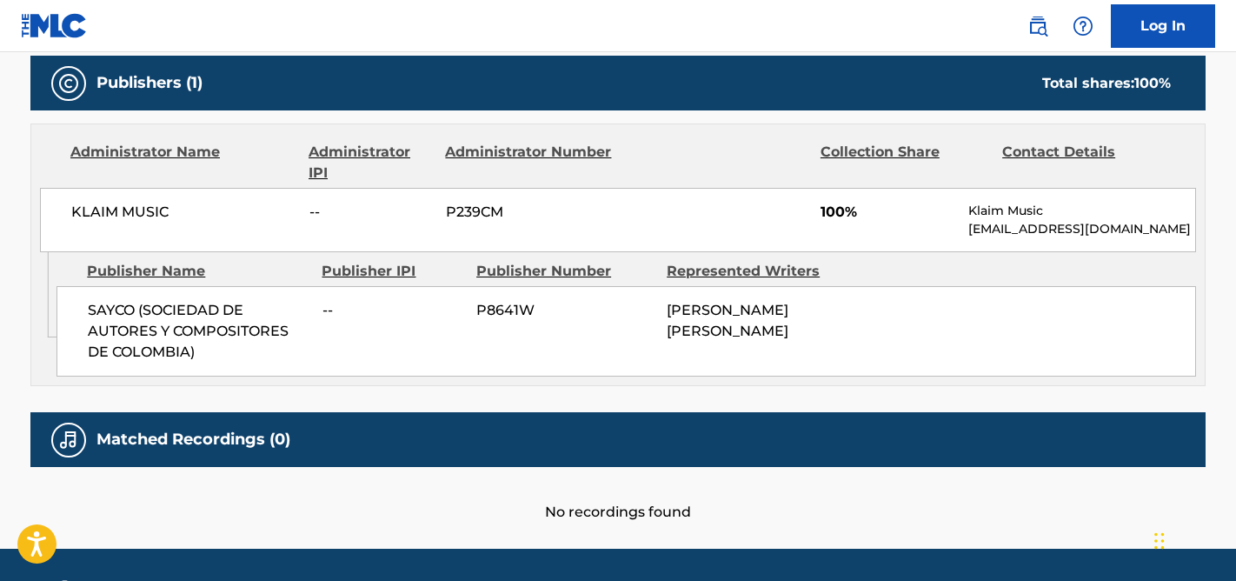
scroll to position [805, 0]
